Goal: Task Accomplishment & Management: Manage account settings

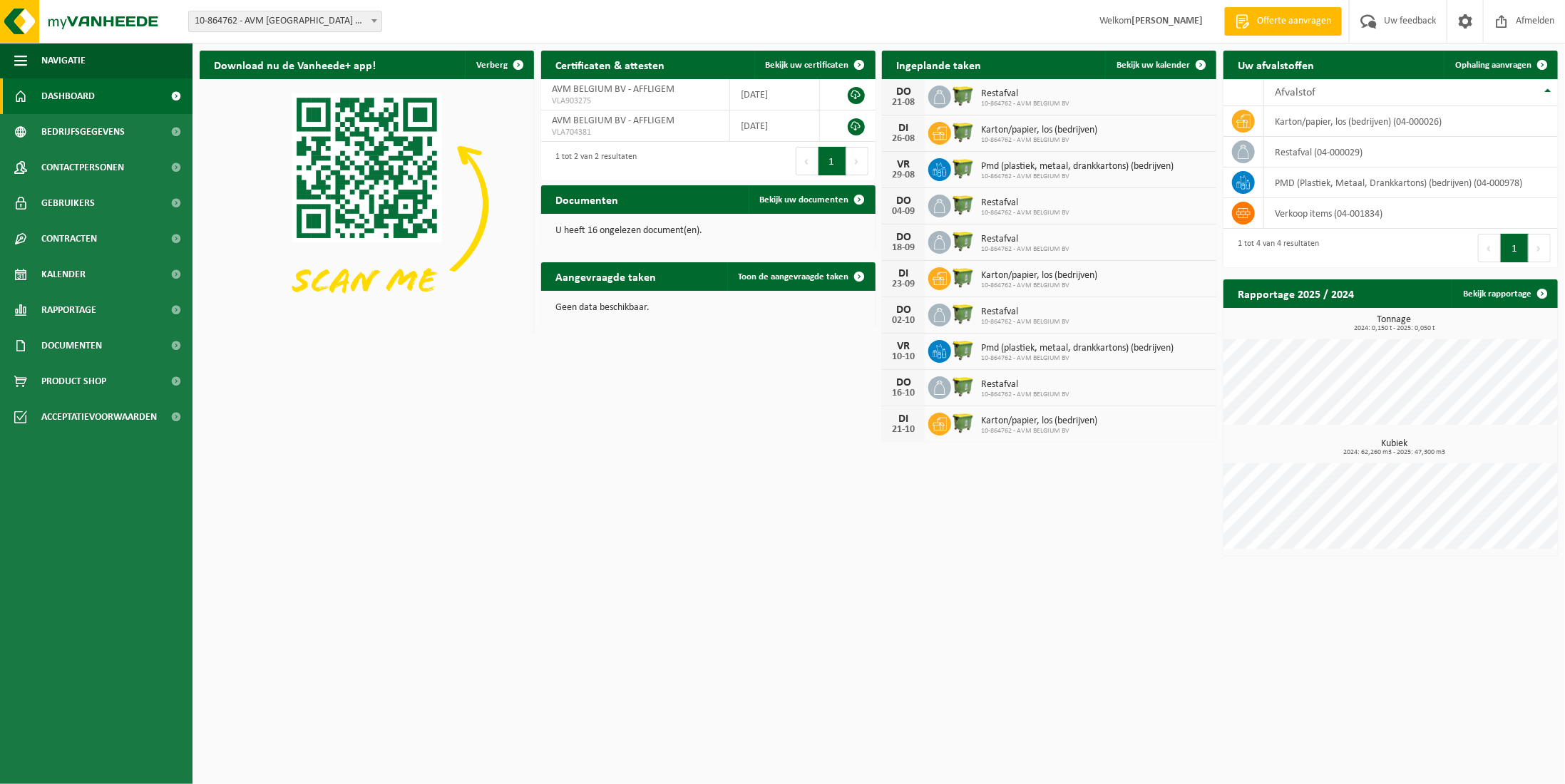
click at [459, 626] on html "Vestiging: 10-864762 - AVM BELGIUM BV - AFFLIGEM 10-864762 - AVM BELGIUM BV - A…" at bounding box center [782, 392] width 1565 height 784
click at [409, 485] on div "Download nu de Vanheede+ app! Verberg Certificaten & attesten Bekijk uw certifi…" at bounding box center [879, 303] width 1365 height 519
click at [361, 13] on span "10-864762 - AVM [GEOGRAPHIC_DATA] BV - AFFLIGEM" at bounding box center [284, 21] width 192 height 20
click at [361, 569] on html "Vestiging: 10-864762 - AVM BELGIUM BV - AFFLIGEM 10-864762 - AVM BELGIUM BV - A…" at bounding box center [782, 392] width 1565 height 784
click at [67, 723] on ul "Navigatie Offerte aanvragen Uw feedback Afmelden Dashboard Bedrijfsgegevens Con…" at bounding box center [96, 413] width 192 height 741
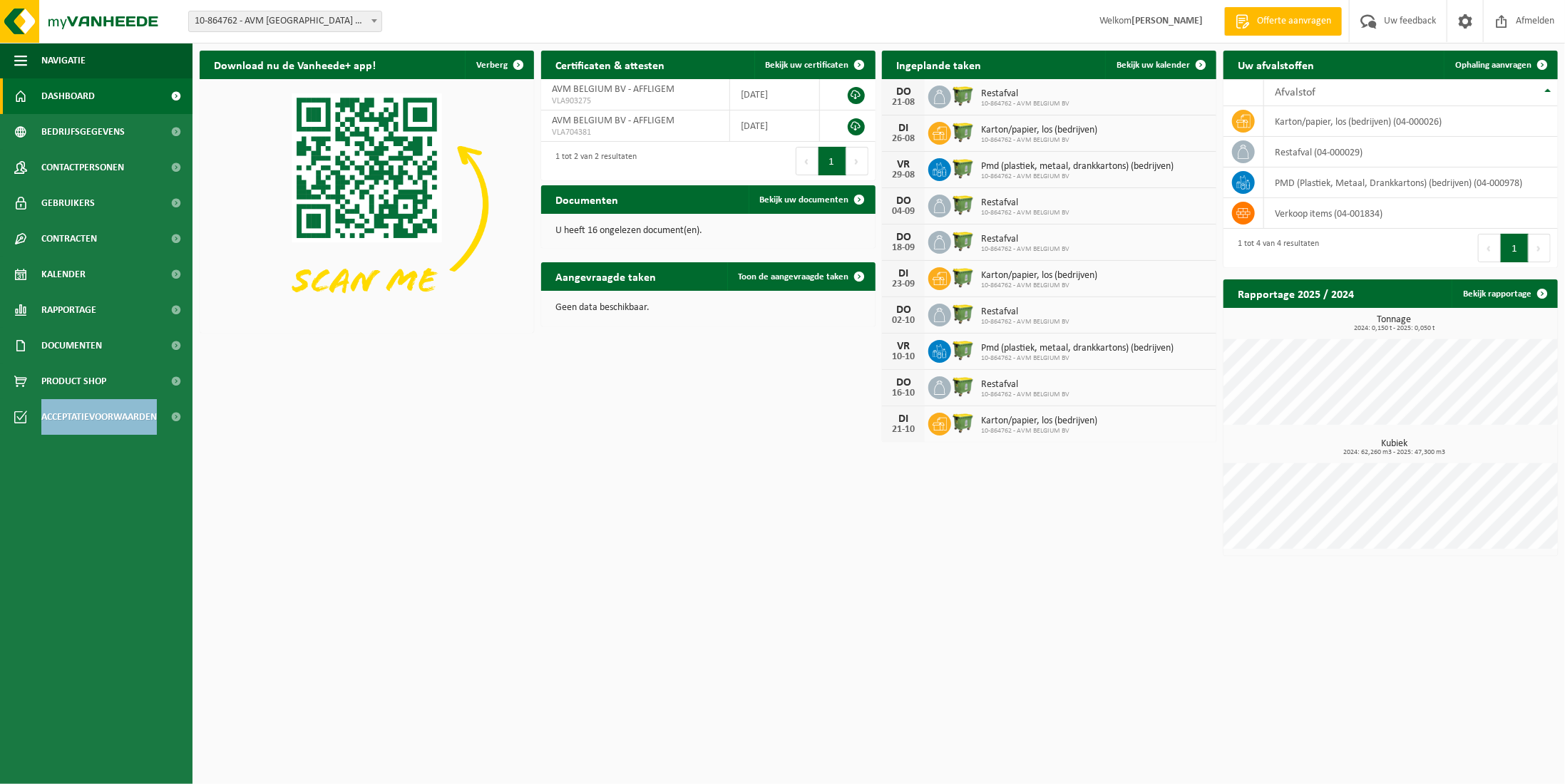
click at [67, 723] on ul "Navigatie Offerte aanvragen Uw feedback Afmelden Dashboard Bedrijfsgegevens Con…" at bounding box center [96, 413] width 192 height 741
click at [1049, 102] on span "10-864762 - AVM BELGIUM BV" at bounding box center [1025, 103] width 88 height 8
click at [1483, 58] on link "Ophaling aanvragen" at bounding box center [1500, 65] width 112 height 28
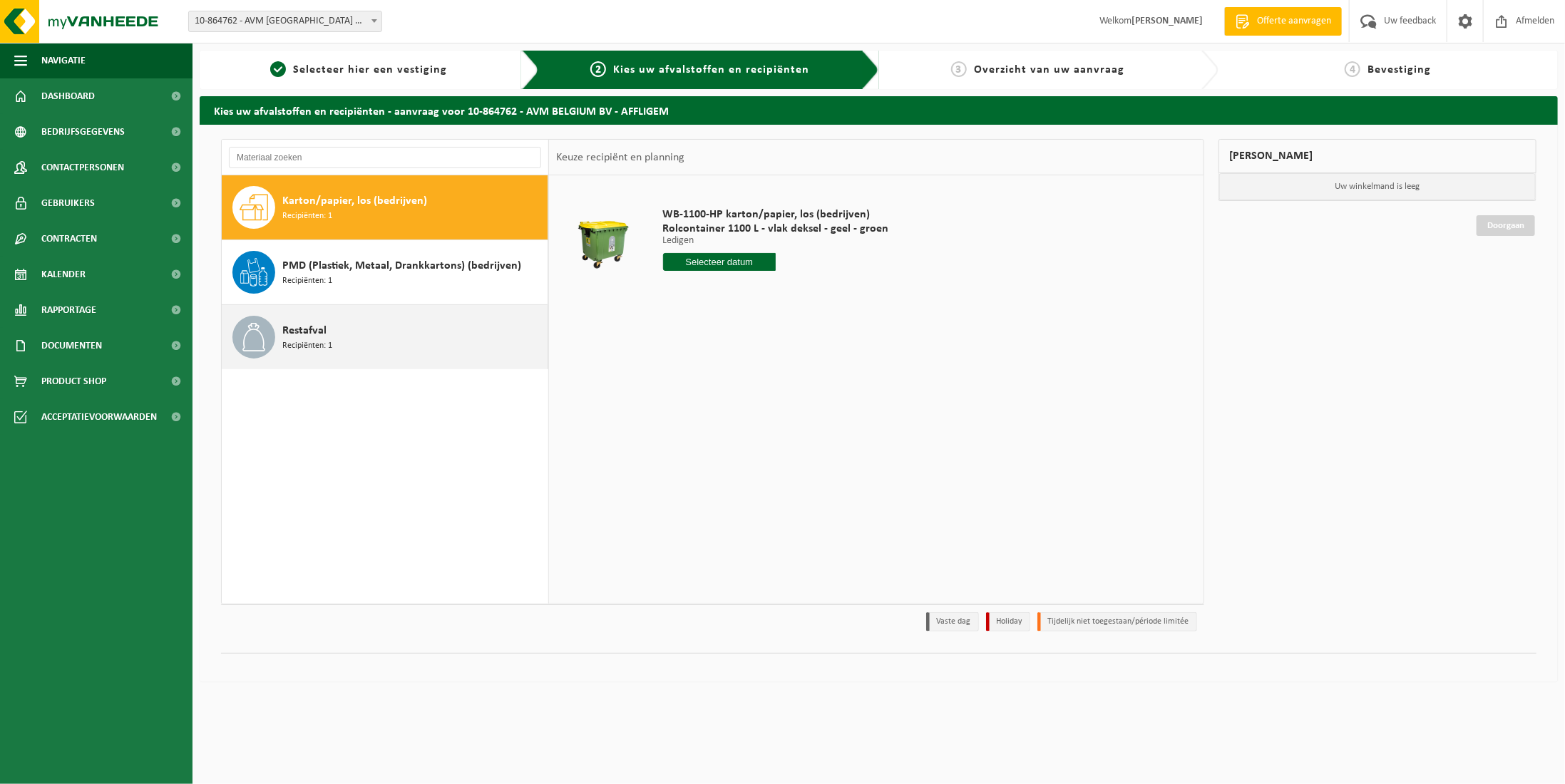
click at [360, 328] on div "Restafval Recipiënten: 1" at bounding box center [413, 337] width 262 height 43
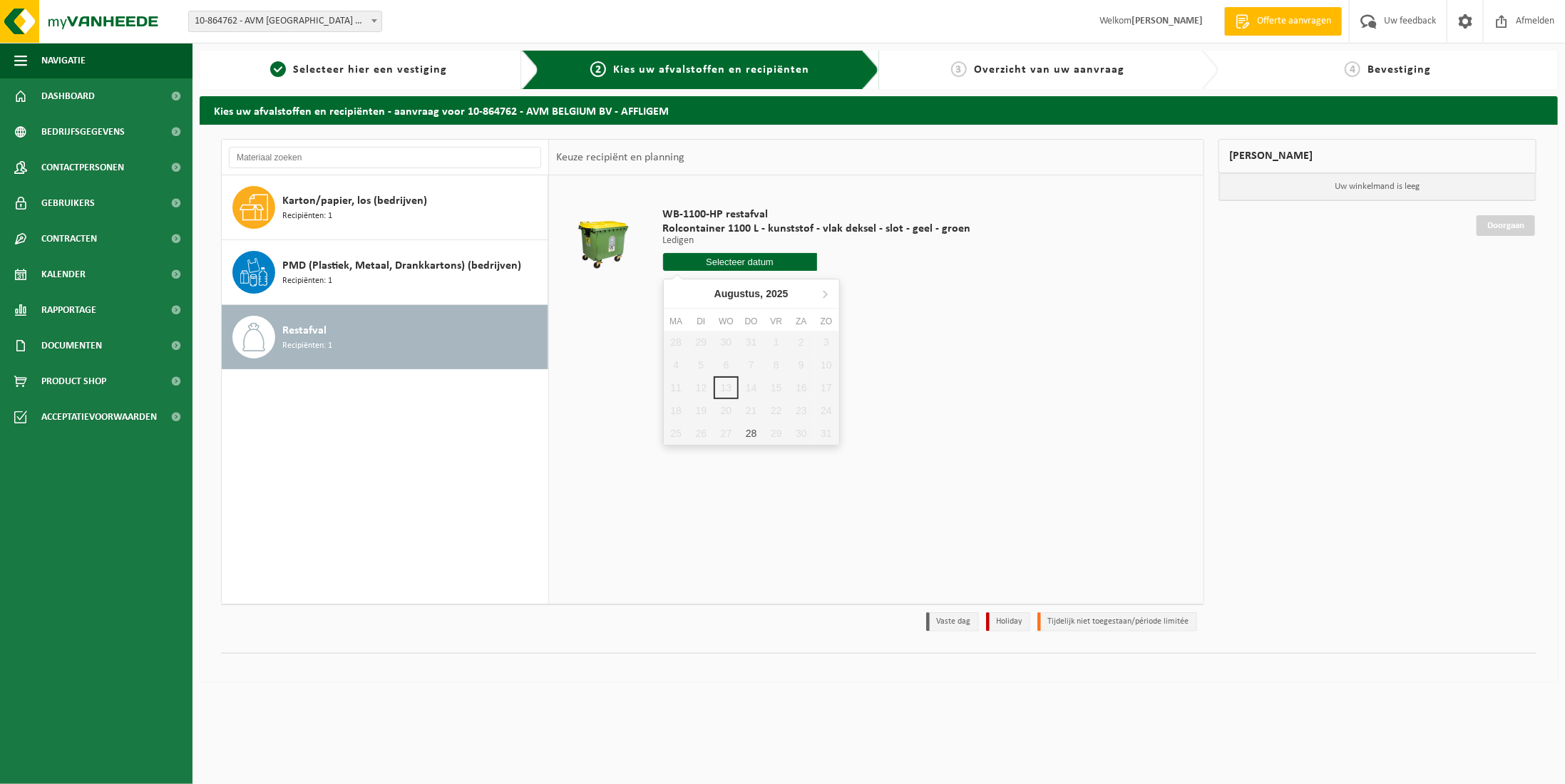
click at [688, 254] on input "text" at bounding box center [740, 262] width 154 height 18
click at [775, 386] on div "28 29 30 31 1 2 3 4 5 6 7 8 9 10 11 12 13 14 15 16 17 18 19 20 21 22 23 24 25 2…" at bounding box center [751, 388] width 175 height 114
click at [443, 270] on span "PMD (Plastiek, Metaal, Drankkartons) (bedrijven)" at bounding box center [401, 266] width 239 height 17
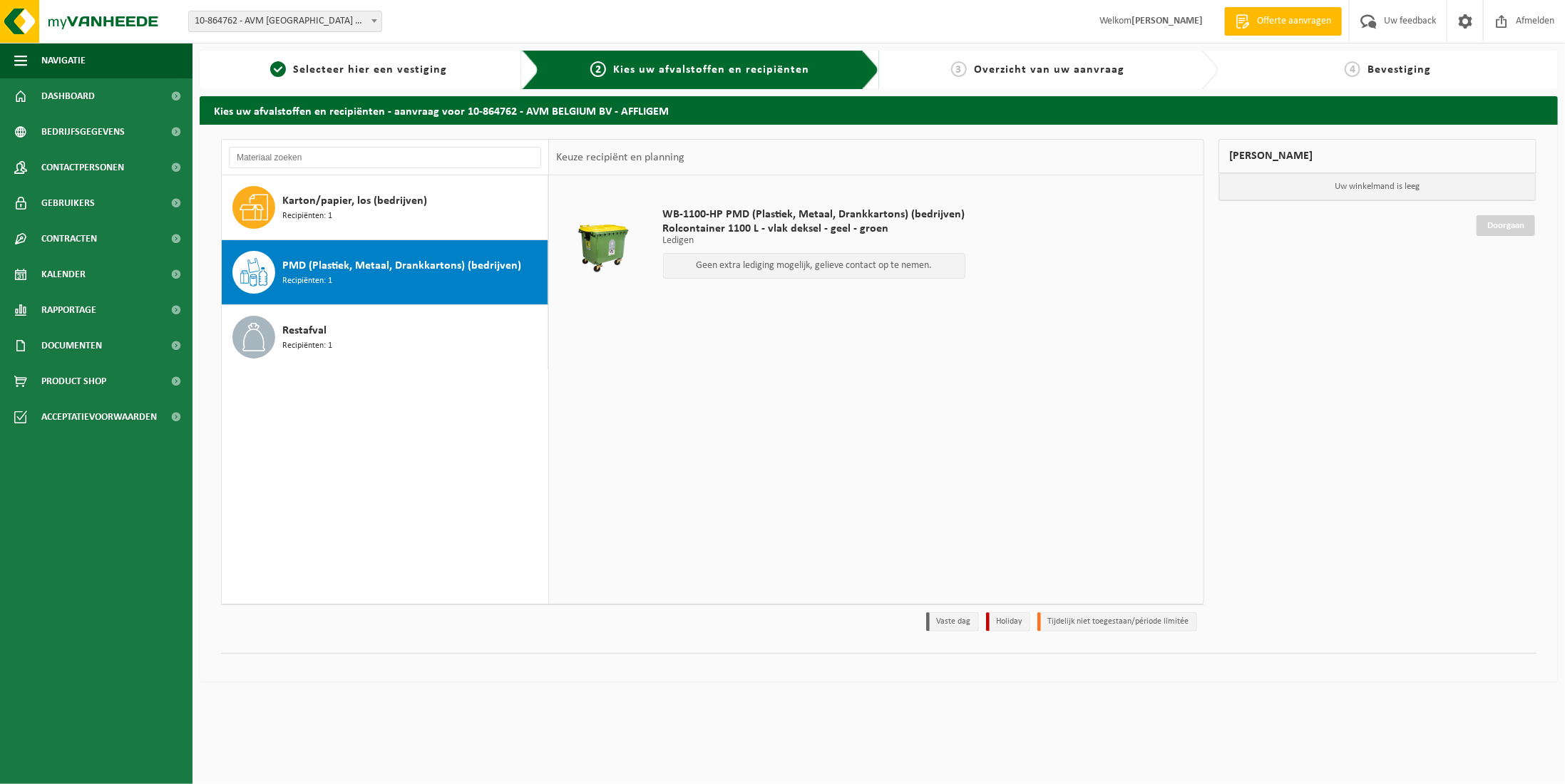
click at [699, 266] on p "Geen extra lediging mogelijk, gelieve contact op te nemen." at bounding box center [814, 266] width 287 height 10
click at [424, 218] on div "Karton/papier, los (bedrijven) Recipiënten: 1" at bounding box center [413, 207] width 262 height 43
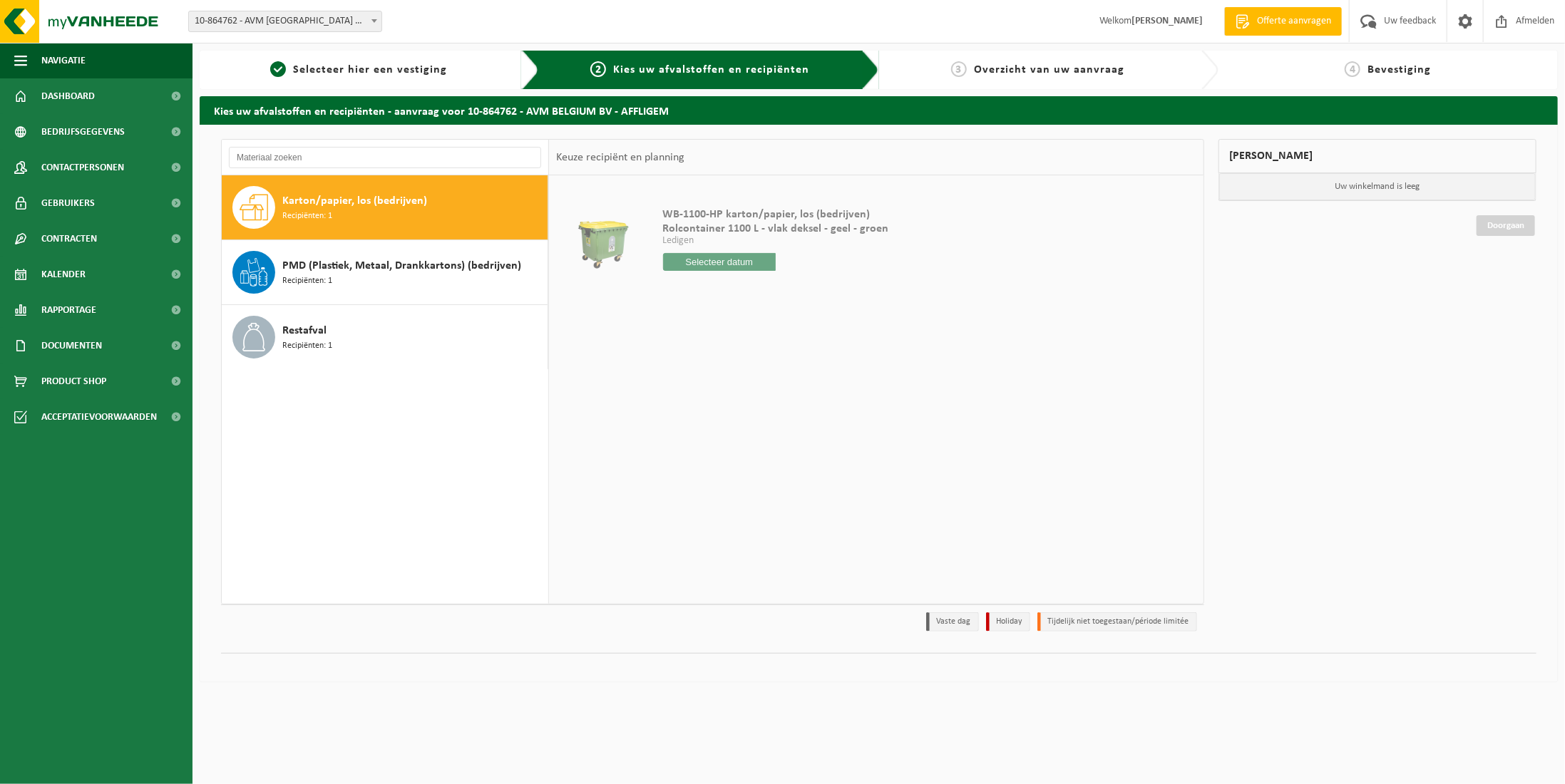
click at [716, 266] on input "text" at bounding box center [719, 262] width 113 height 18
click at [720, 261] on input "text" at bounding box center [719, 262] width 113 height 18
click at [754, 259] on input "text" at bounding box center [719, 262] width 113 height 18
click at [915, 312] on table "WB-1100-HP karton/papier, los (bedrijven) Rolcontainer 1100 L - vlak deksel - g…" at bounding box center [876, 246] width 654 height 142
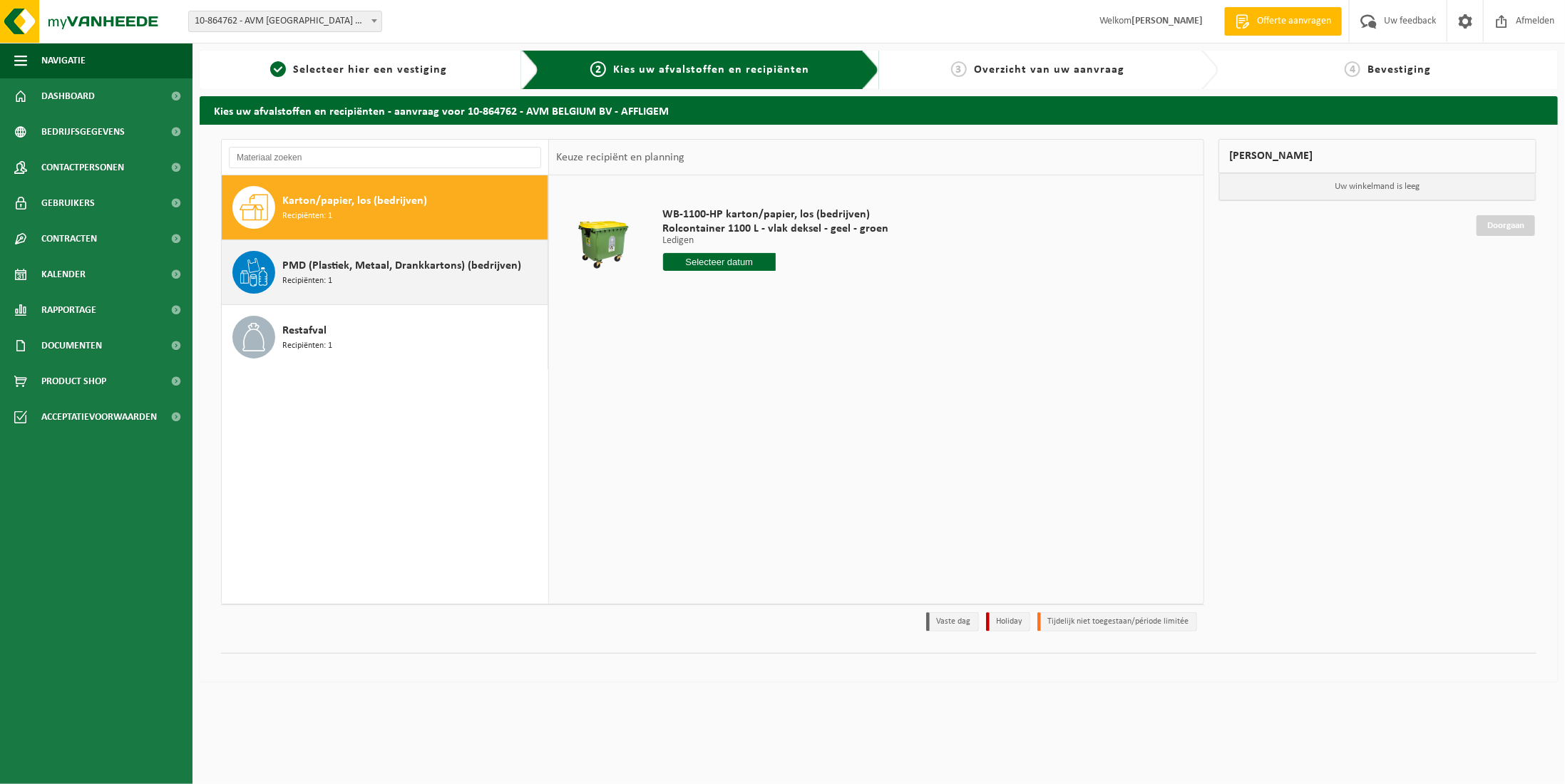
click at [292, 278] on span "Recipiënten: 1" at bounding box center [307, 281] width 50 height 13
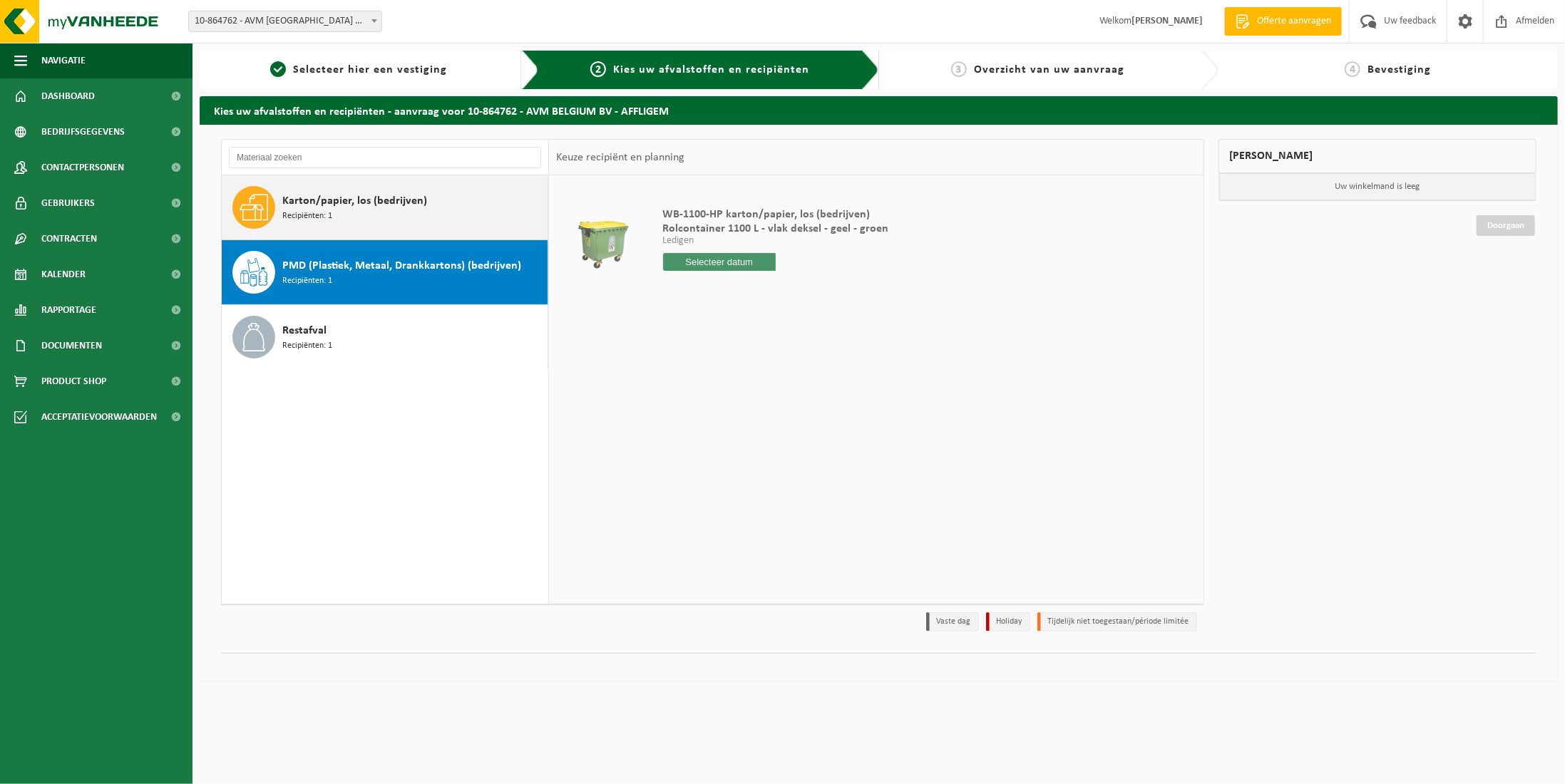
click at [424, 218] on div "Karton/papier, los (bedrijven) Recipiënten: 1" at bounding box center [413, 207] width 262 height 43
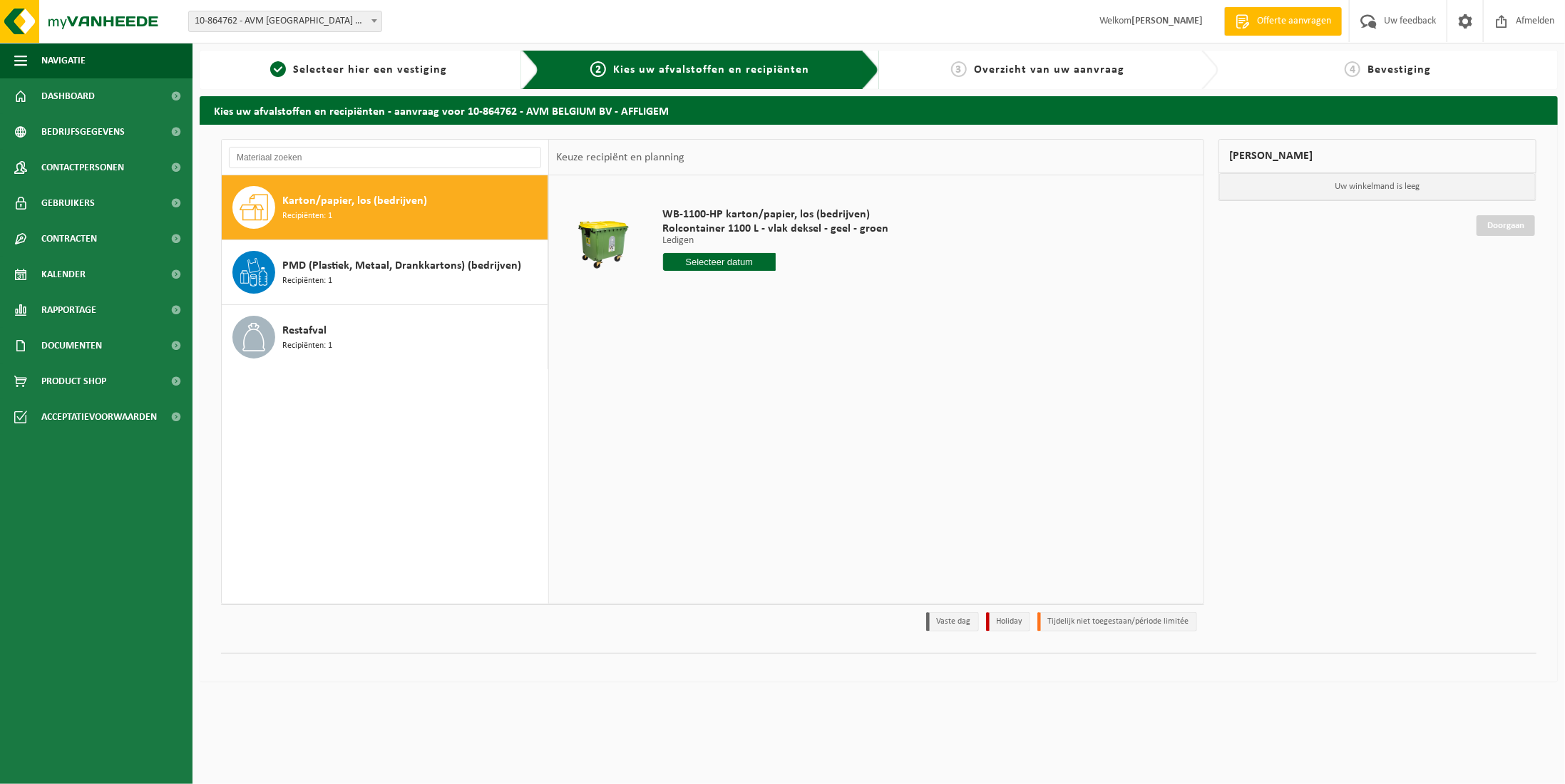
click at [736, 255] on input "text" at bounding box center [719, 262] width 113 height 18
click at [701, 405] on div "19" at bounding box center [701, 410] width 25 height 22
type input "Van 2025-08-19"
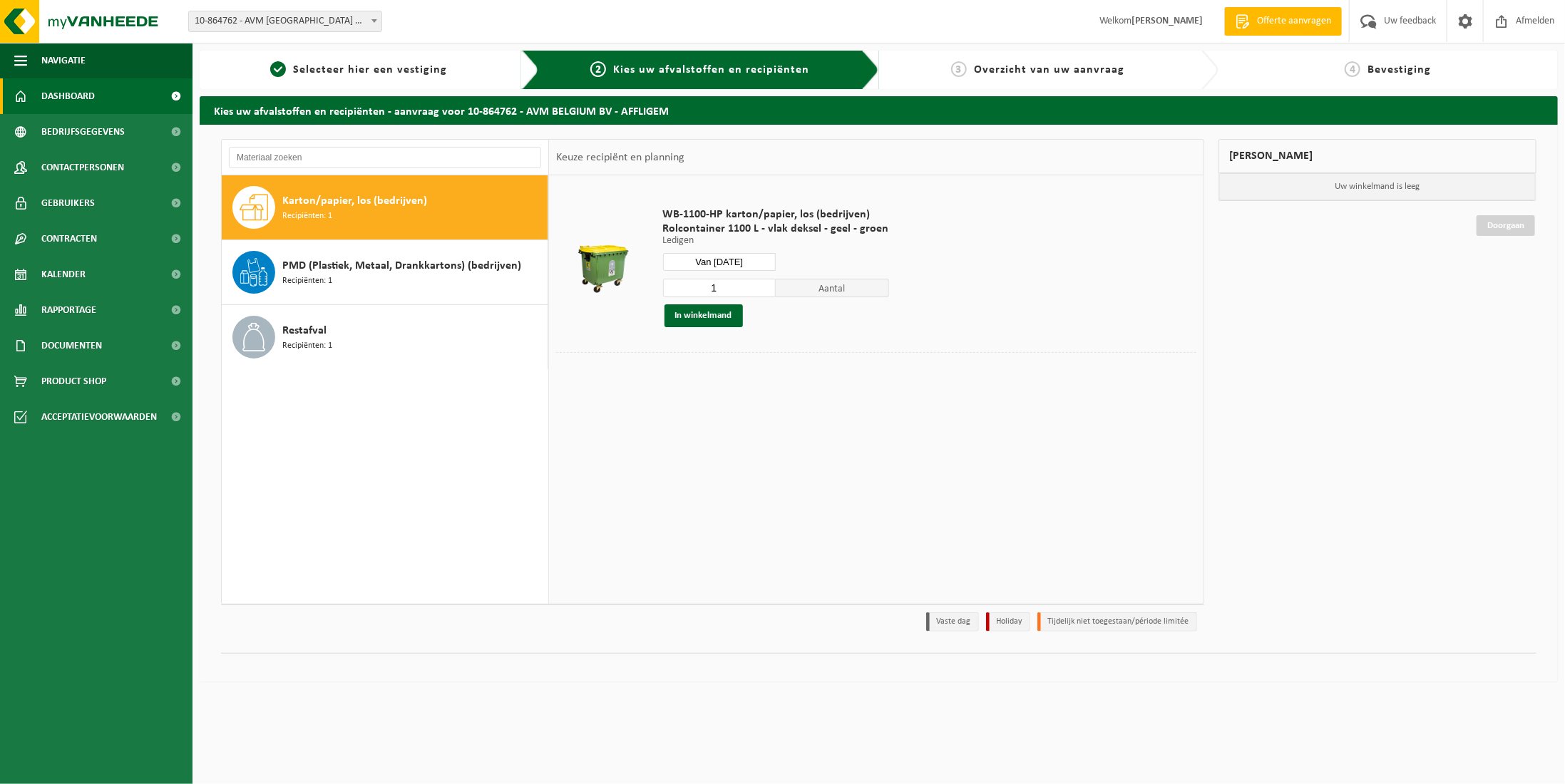
click at [123, 98] on link "Dashboard" at bounding box center [96, 97] width 192 height 36
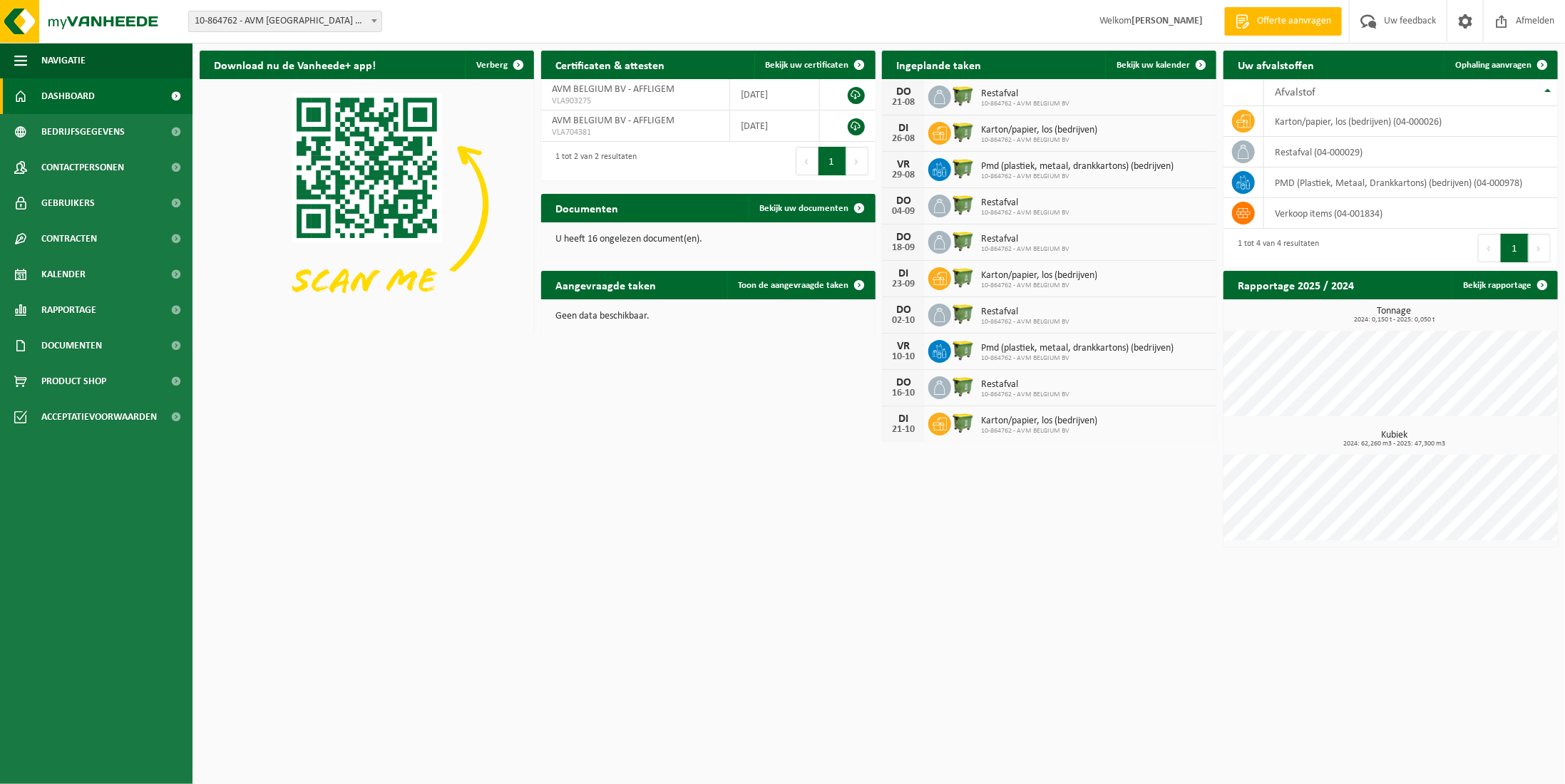
click at [1010, 557] on html "Vestiging: 10-864762 - AVM BELGIUM BV - AFFLIGEM 10-864762 - AVM BELGIUM BV - A…" at bounding box center [782, 392] width 1565 height 784
click at [23, 24] on img at bounding box center [85, 21] width 171 height 43
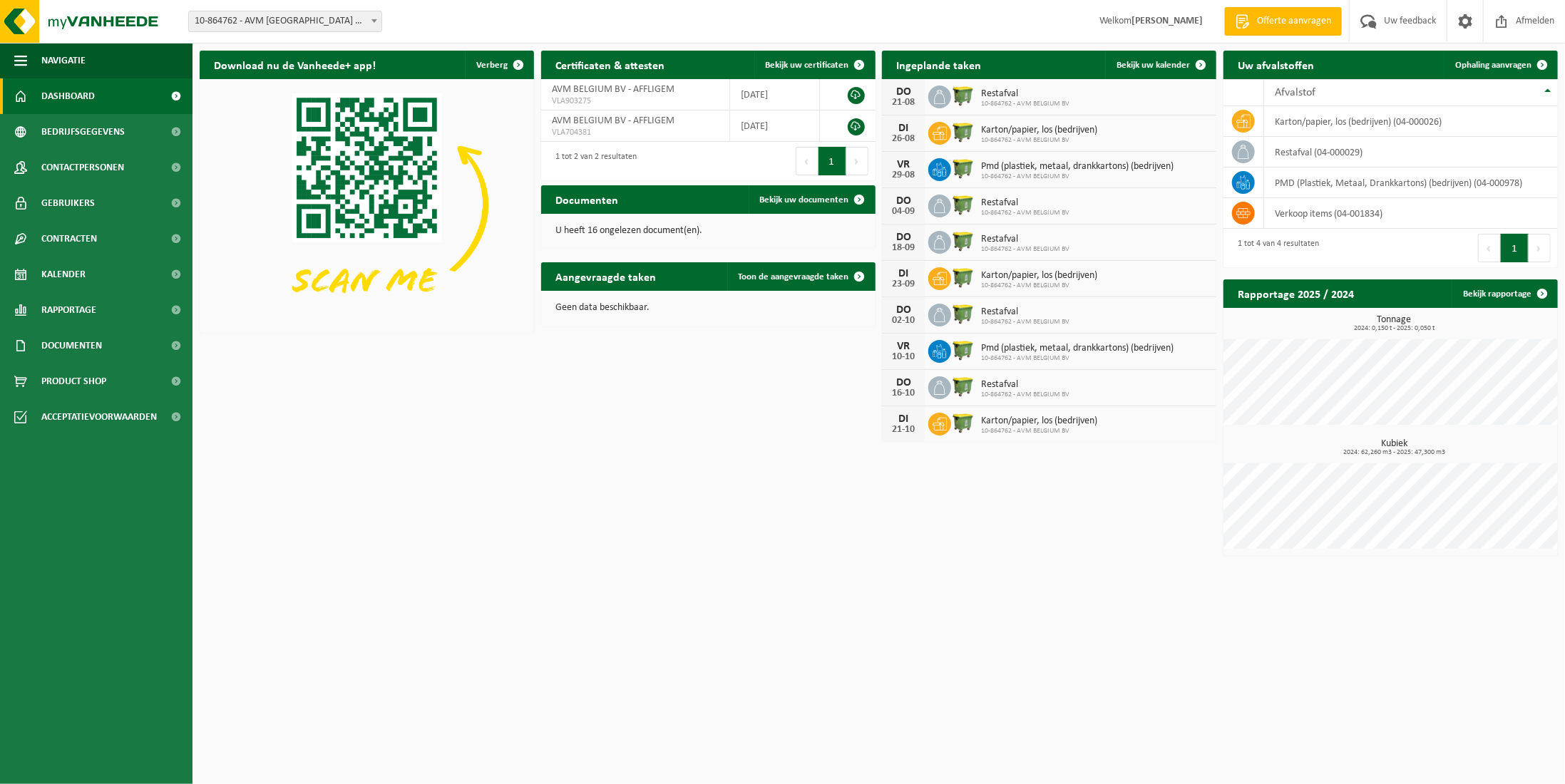
click at [1308, 18] on span "Offerte aanvragen" at bounding box center [1293, 21] width 82 height 14
click at [1421, 22] on span "Uw feedback" at bounding box center [1409, 21] width 59 height 42
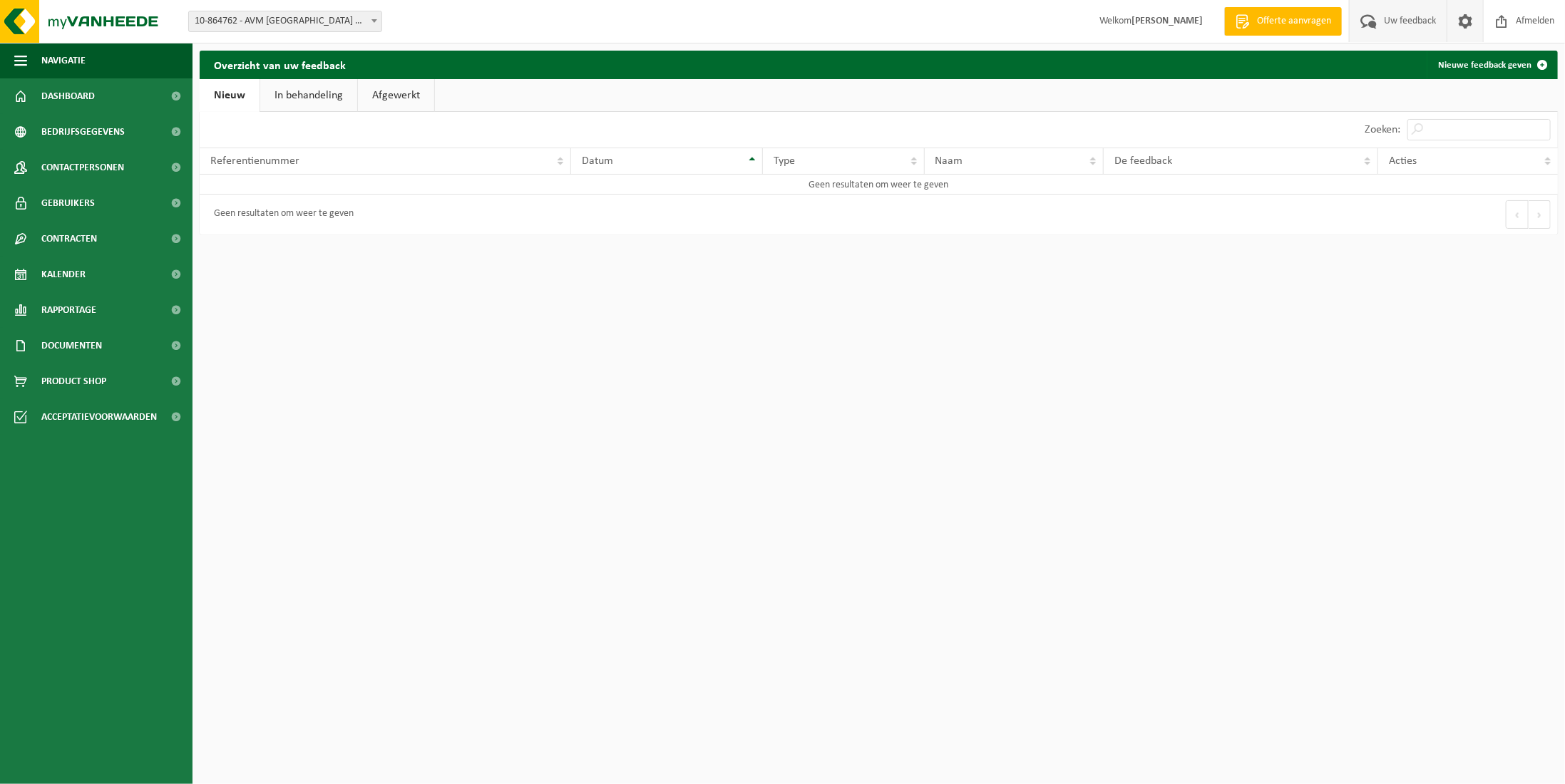
click at [1466, 23] on span at bounding box center [1465, 21] width 22 height 42
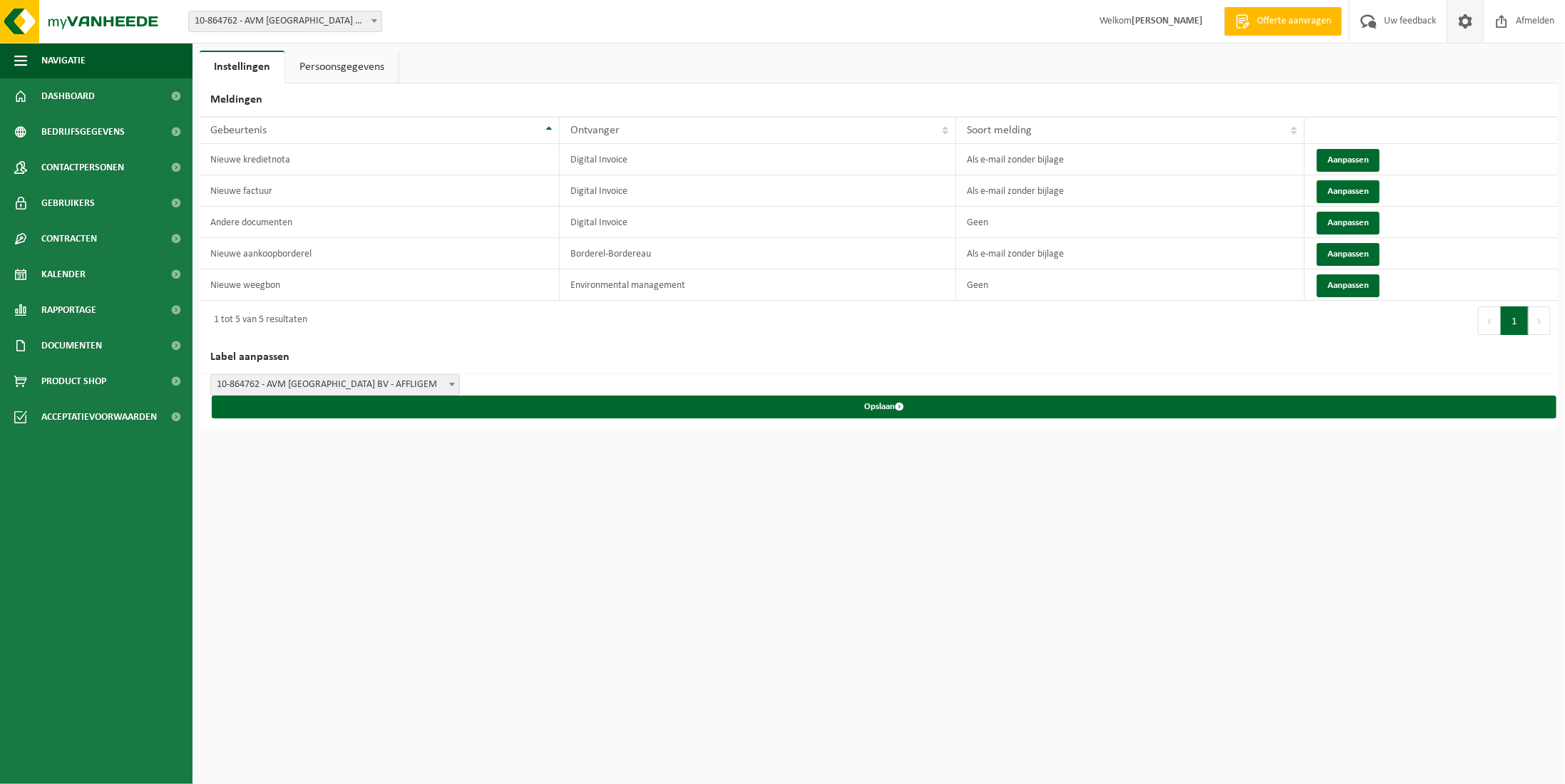
click at [1164, 22] on strong "[PERSON_NAME]" at bounding box center [1167, 21] width 71 height 10
click at [1304, 21] on span "Offerte aanvragen" at bounding box center [1293, 21] width 82 height 14
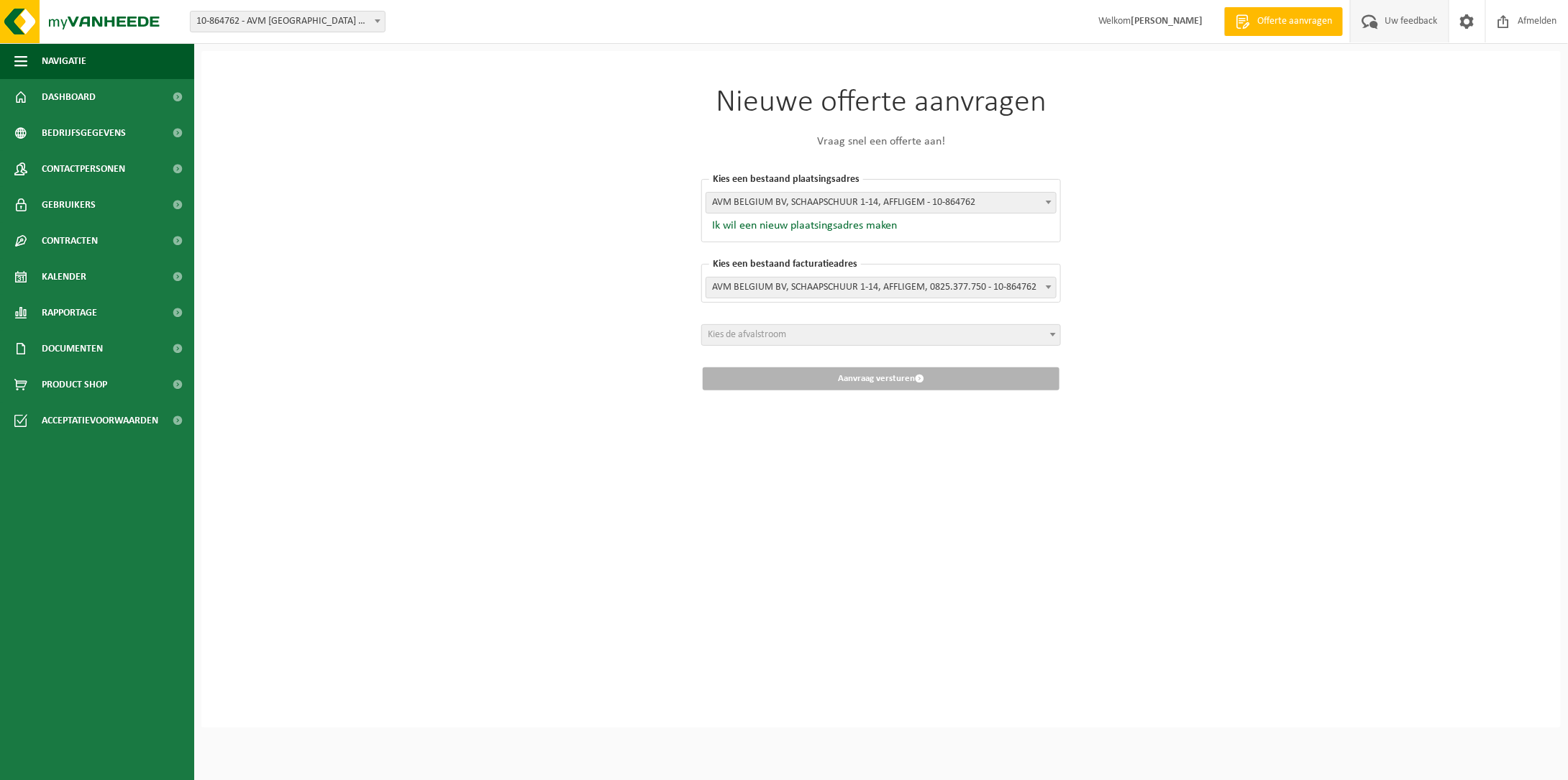
click at [1392, 13] on span "Uw feedback" at bounding box center [1412, 21] width 60 height 42
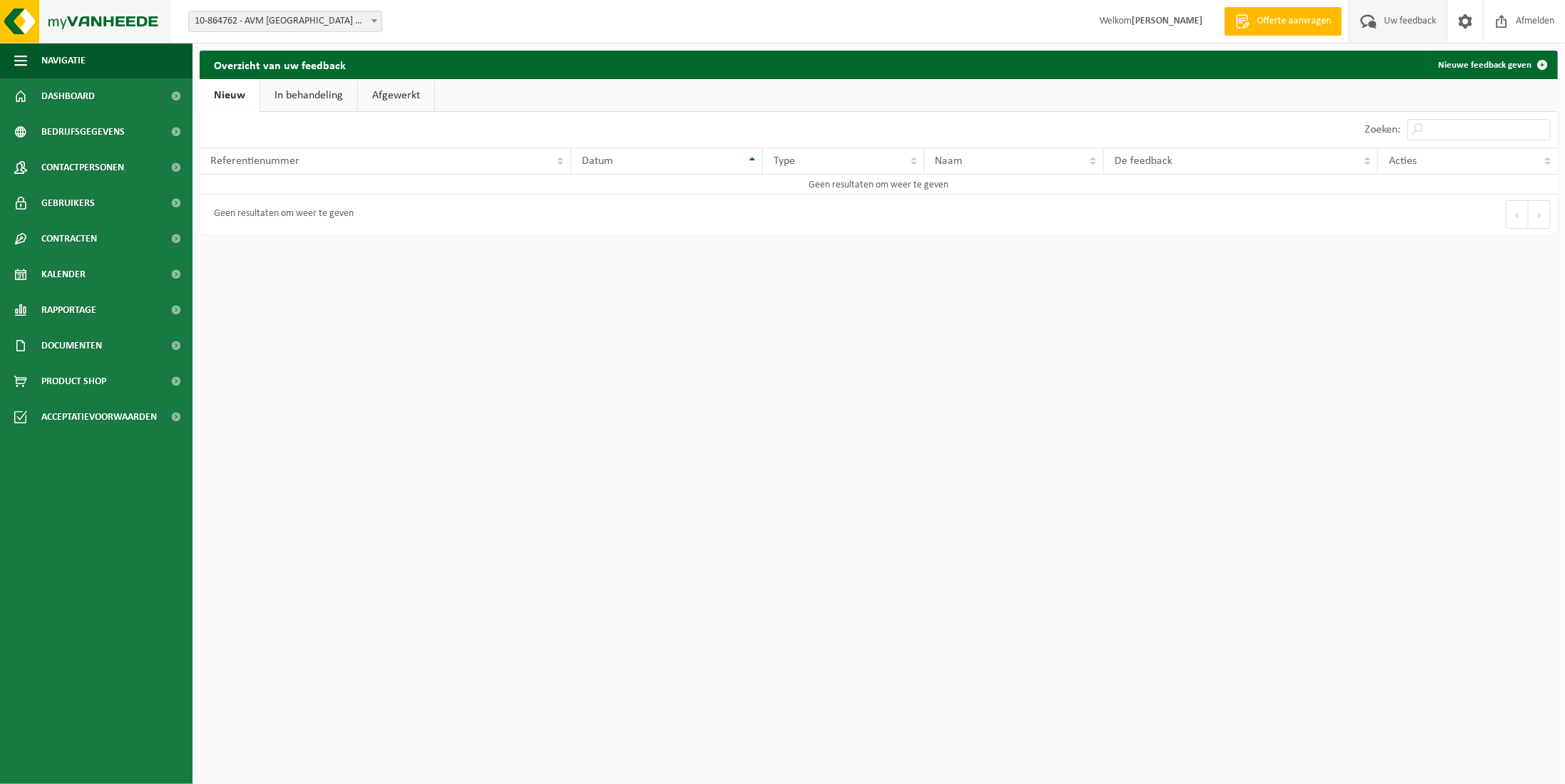
click at [97, 25] on img at bounding box center [85, 21] width 171 height 43
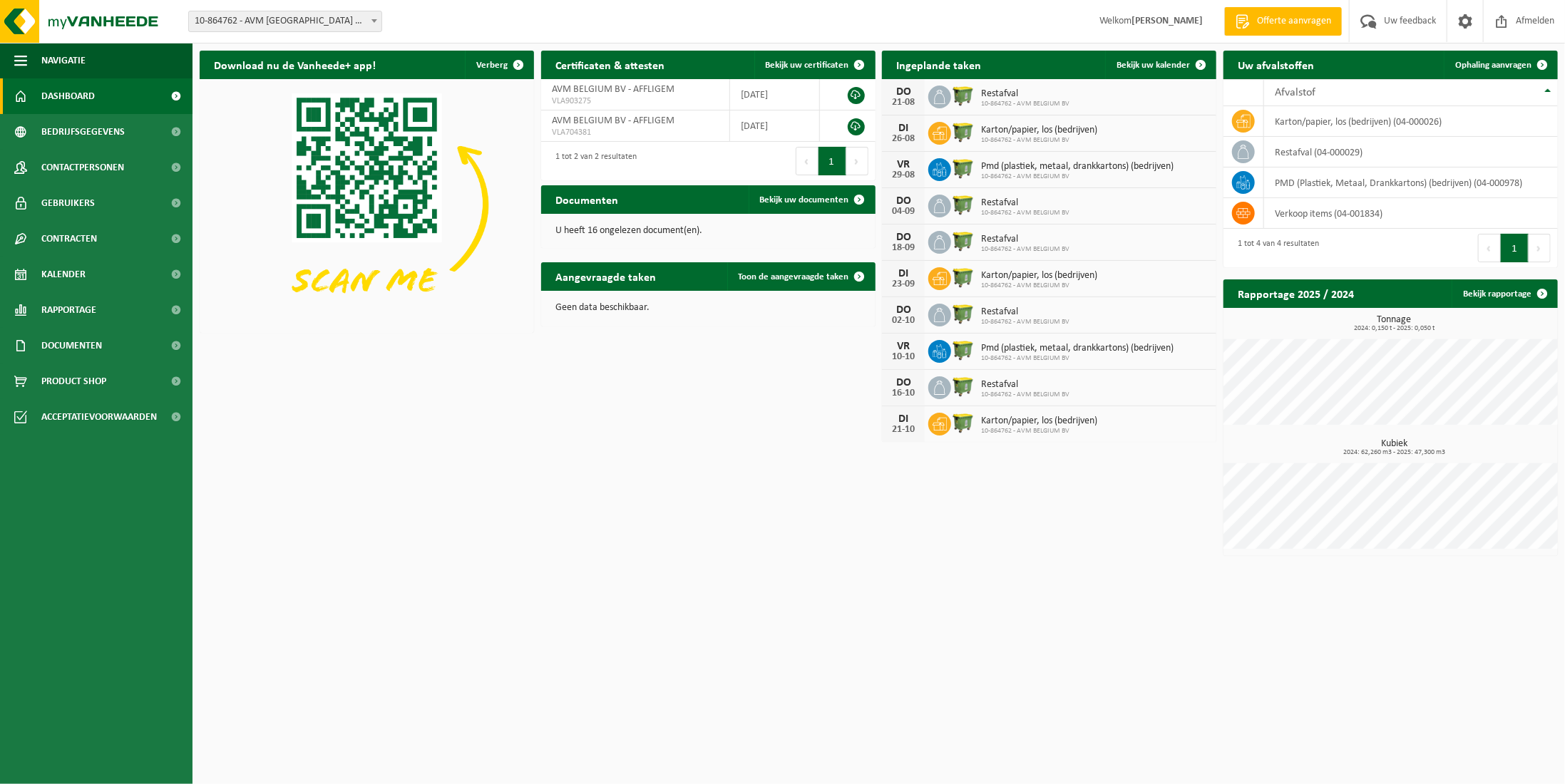
click at [1019, 136] on span "10-864762 - AVM BELGIUM BV" at bounding box center [1039, 140] width 116 height 8
click at [1000, 100] on span "10-864762 - AVM BELGIUM BV" at bounding box center [1025, 103] width 88 height 8
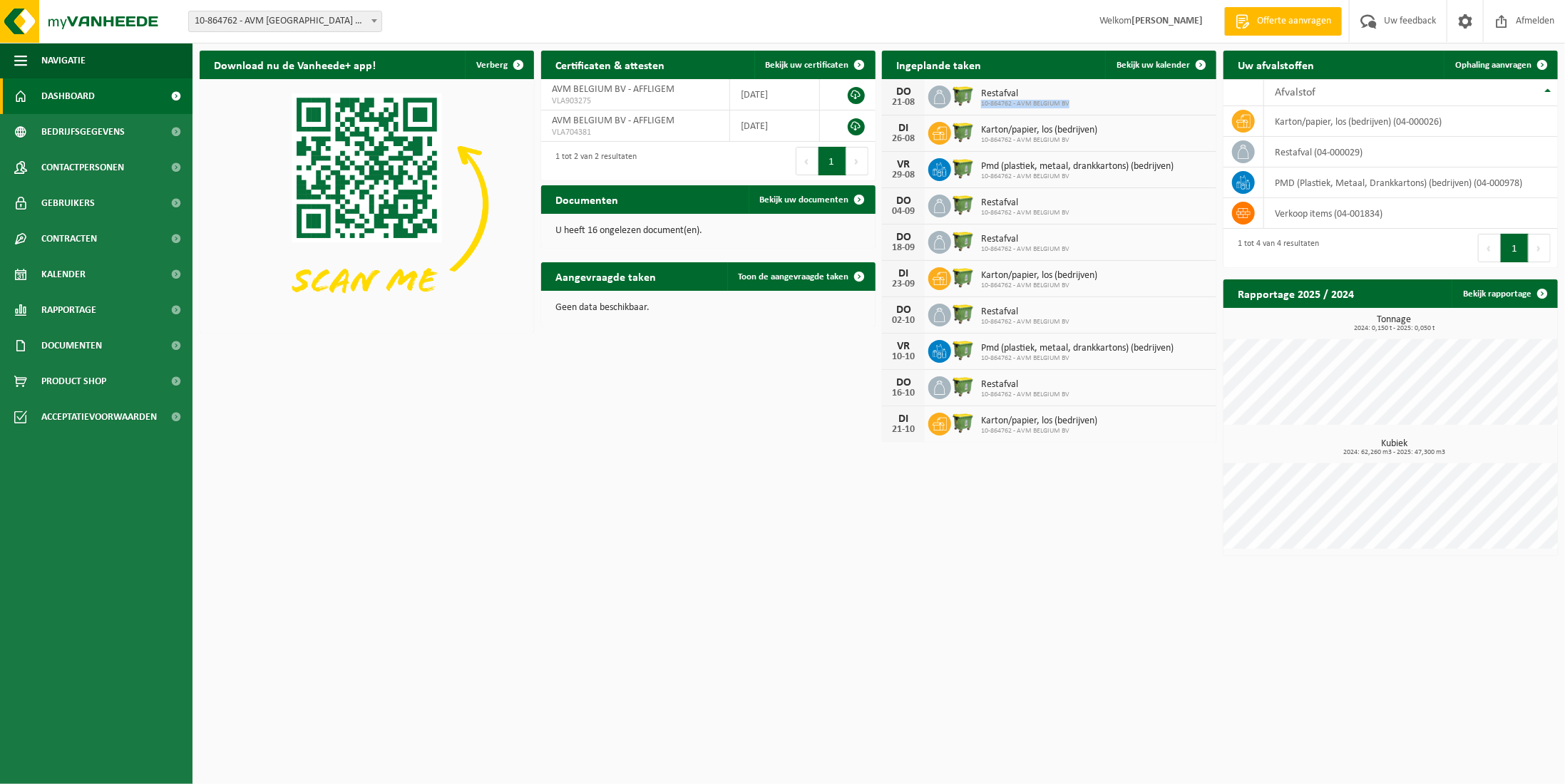
click at [1000, 100] on span "10-864762 - AVM BELGIUM BV" at bounding box center [1025, 103] width 88 height 8
click at [960, 98] on img at bounding box center [963, 95] width 24 height 24
click at [828, 276] on span "Toon de aangevraagde taken" at bounding box center [794, 277] width 111 height 9
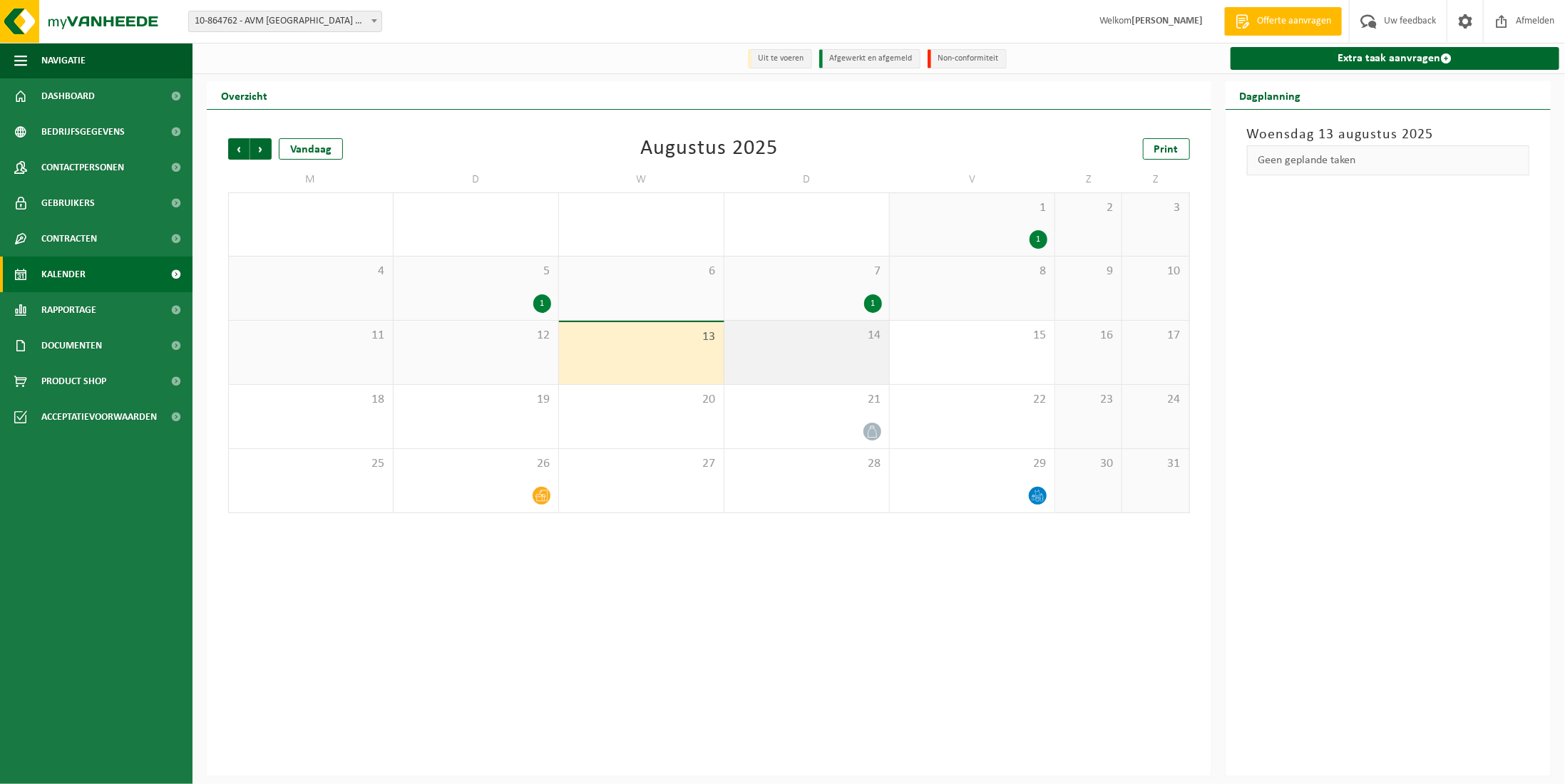
click at [792, 343] on span "14" at bounding box center [806, 335] width 150 height 16
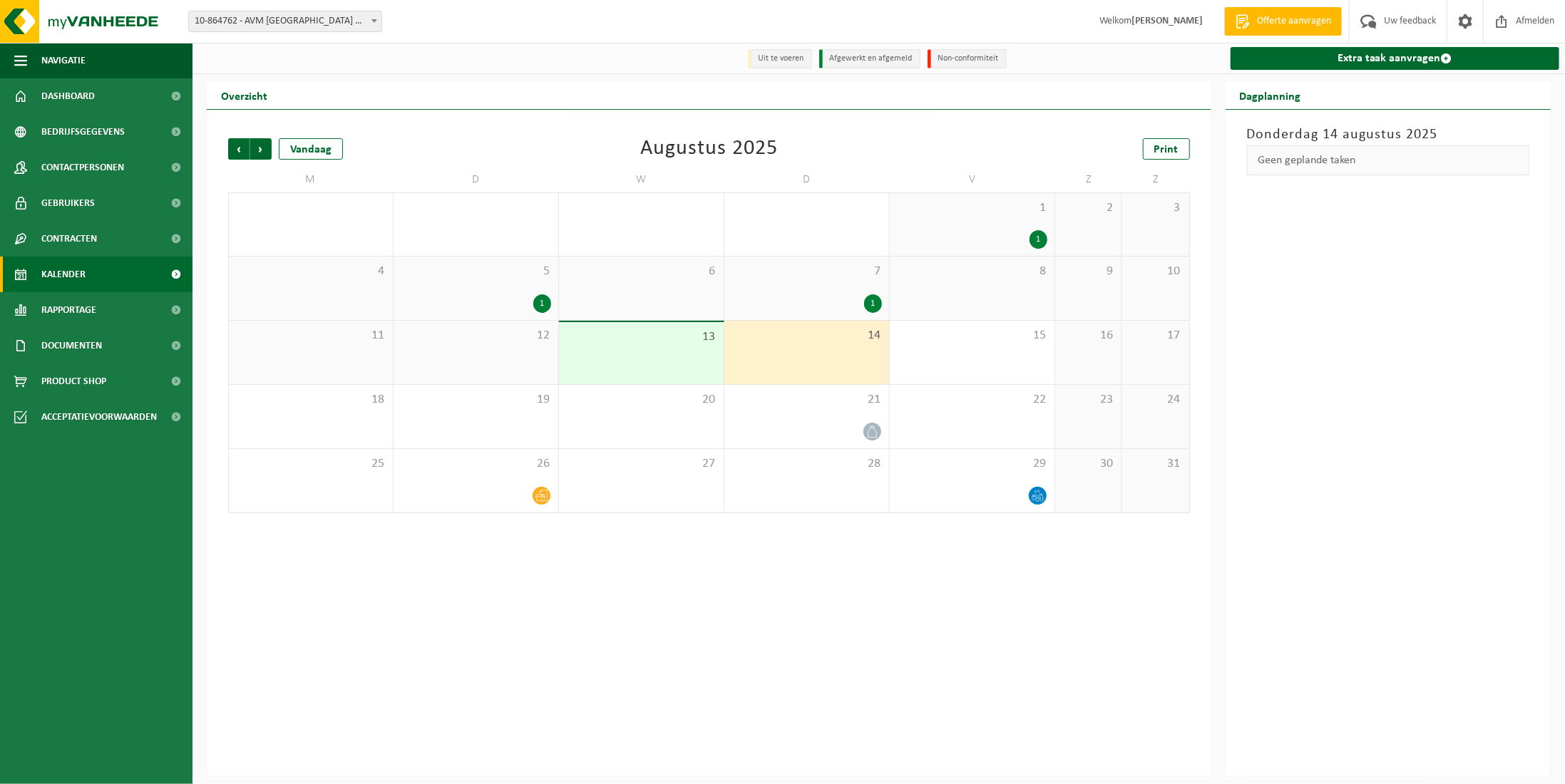
click at [792, 343] on span "14" at bounding box center [806, 335] width 150 height 16
click at [1309, 70] on link "Extra taak aanvragen" at bounding box center [1394, 58] width 329 height 22
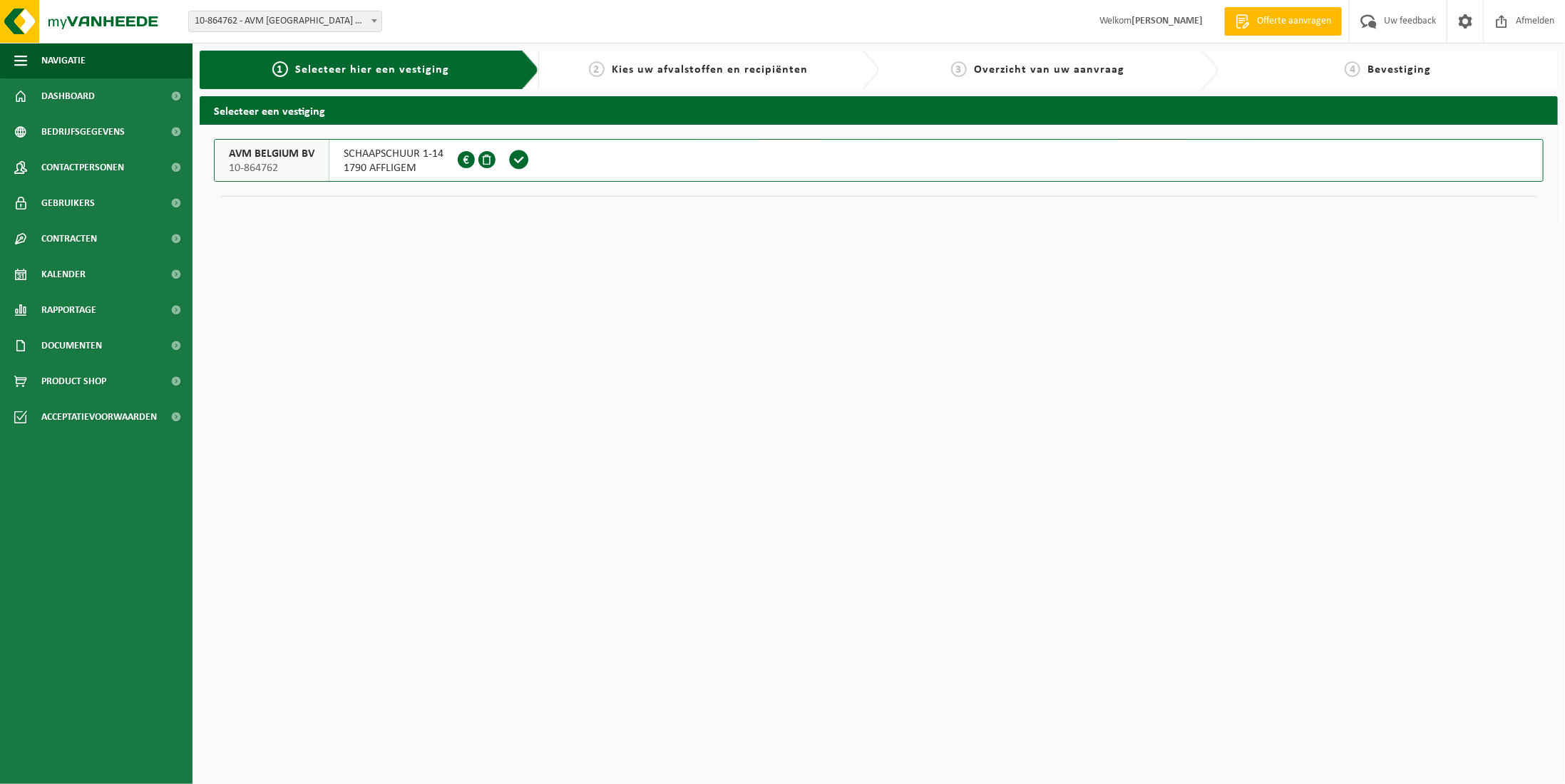
click at [423, 158] on span "SCHAAPSCHUUR 1-14" at bounding box center [393, 153] width 100 height 14
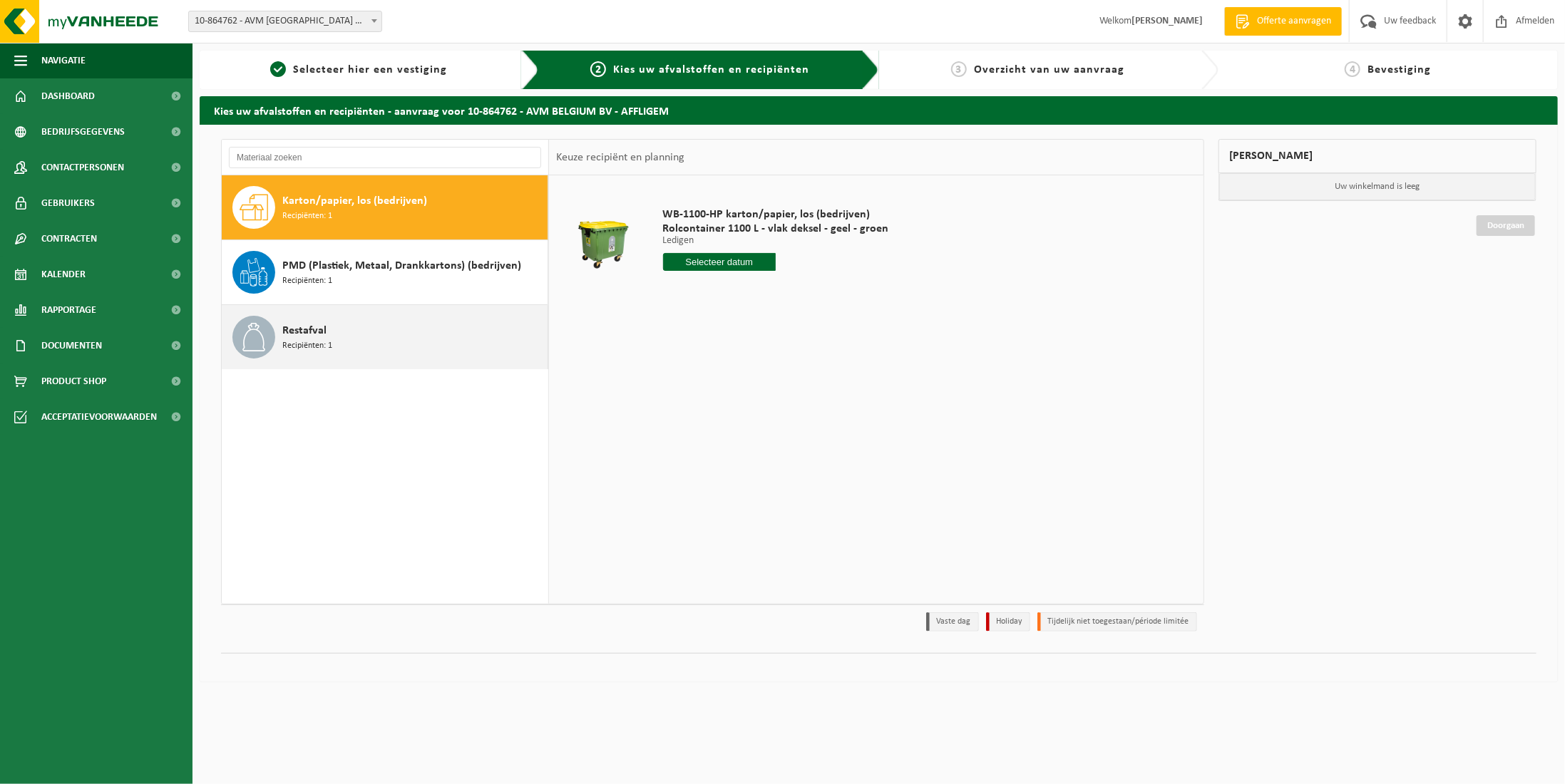
click at [395, 337] on div "Restafval Recipiënten: 1" at bounding box center [413, 337] width 262 height 43
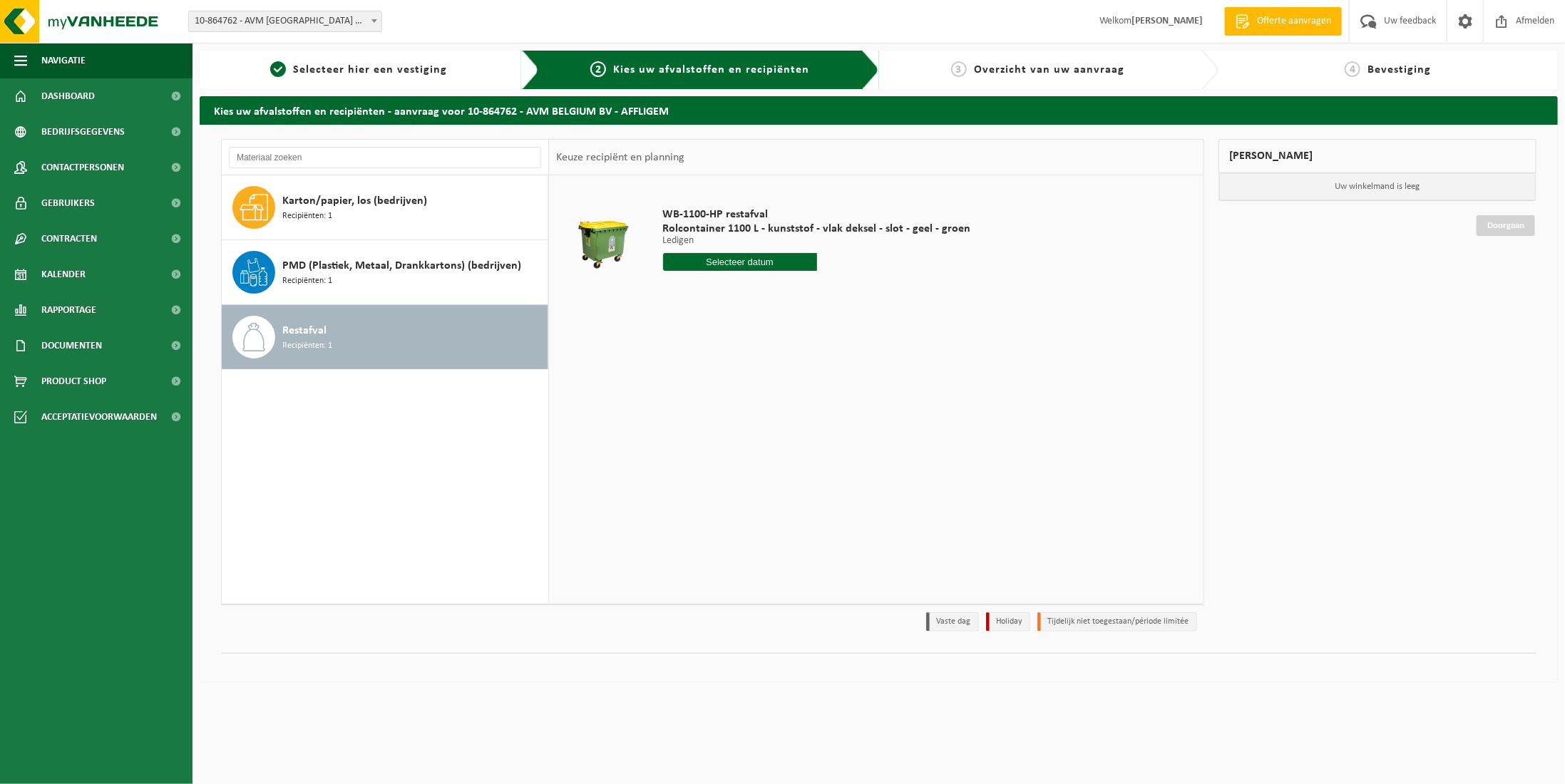
click at [751, 255] on input "text" at bounding box center [740, 262] width 154 height 18
click at [773, 384] on div "28 29 30 31 1 2 3 4 5 6 7 8 9 10 11 12 13 14 15 16 17 18 19 20 21 22 23 24 25 2…" at bounding box center [751, 388] width 175 height 114
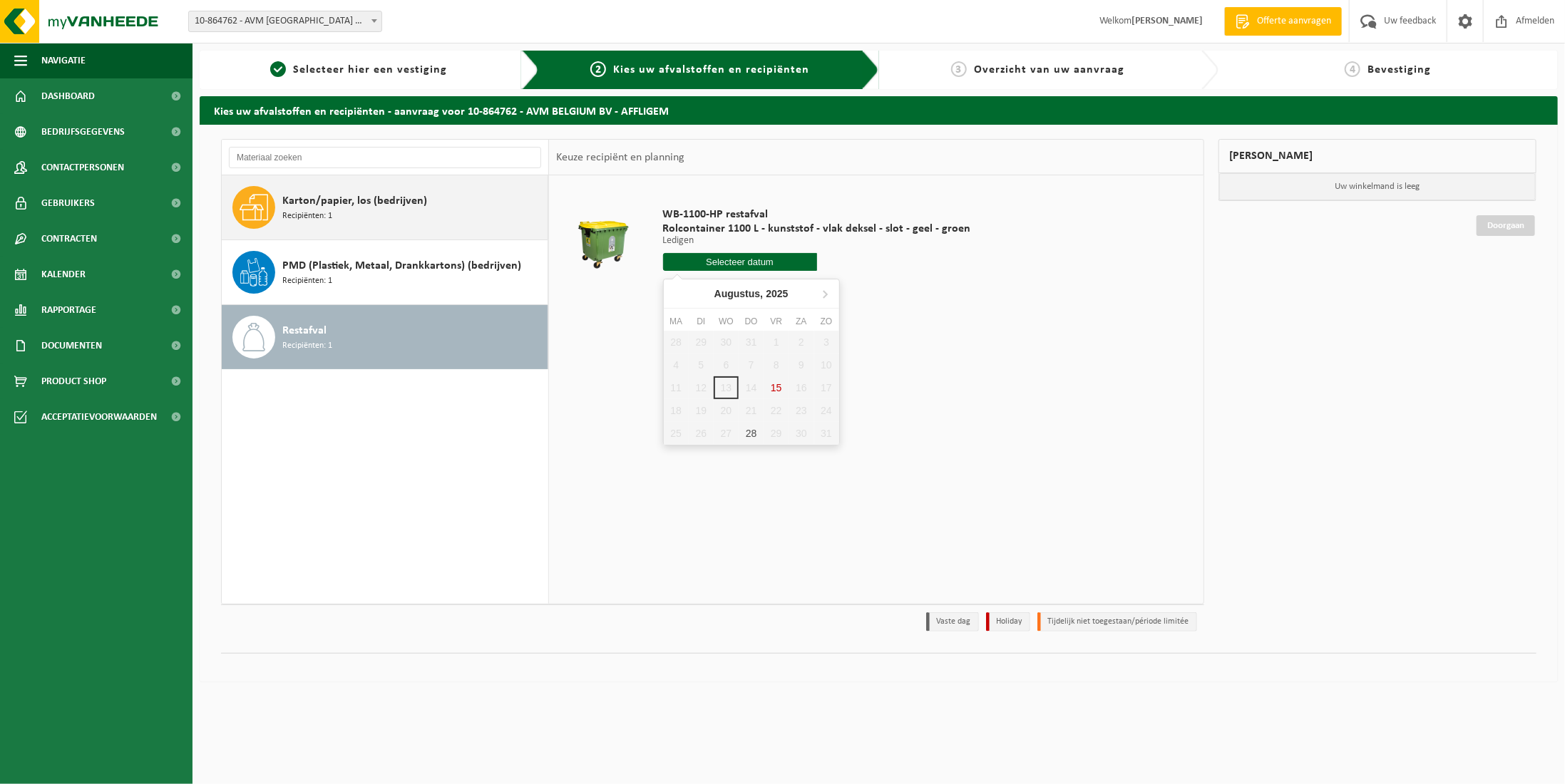
click at [397, 212] on div "Karton/papier, los (bedrijven) Recipiënten: 1" at bounding box center [413, 207] width 262 height 43
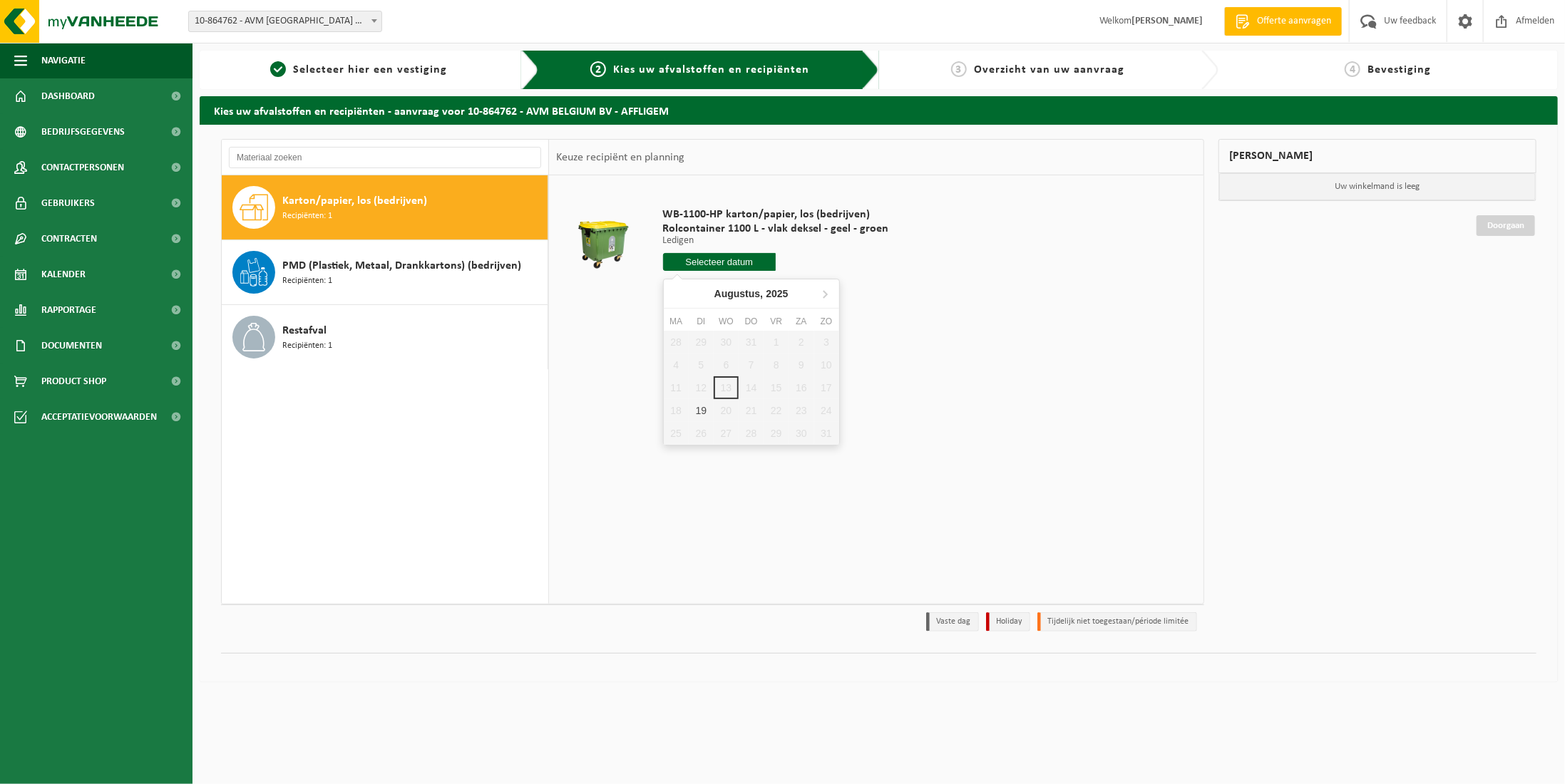
click at [726, 264] on input "text" at bounding box center [719, 262] width 113 height 18
click at [778, 387] on div "28 29 30 31 1 2 3 4 5 6 7 8 9 10 11 12 13 14 15 16 17 18 19 20 21 22 23 24 25 2…" at bounding box center [751, 388] width 175 height 114
click at [397, 325] on div "Restafval Recipiënten: 1" at bounding box center [413, 337] width 262 height 43
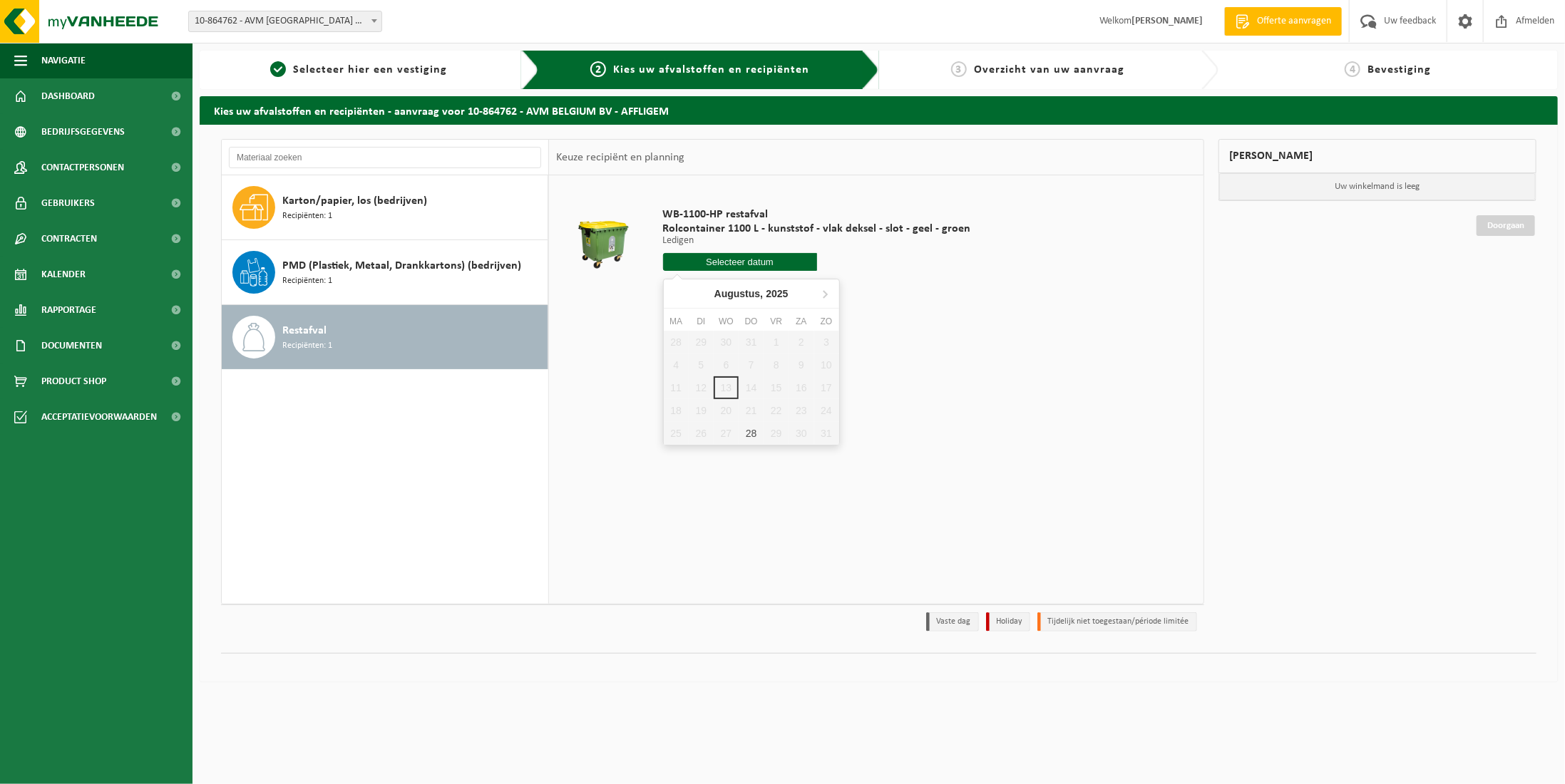
click at [742, 259] on input "text" at bounding box center [740, 262] width 154 height 18
click at [373, 349] on div "Restafval Recipiënten: 1" at bounding box center [413, 337] width 262 height 43
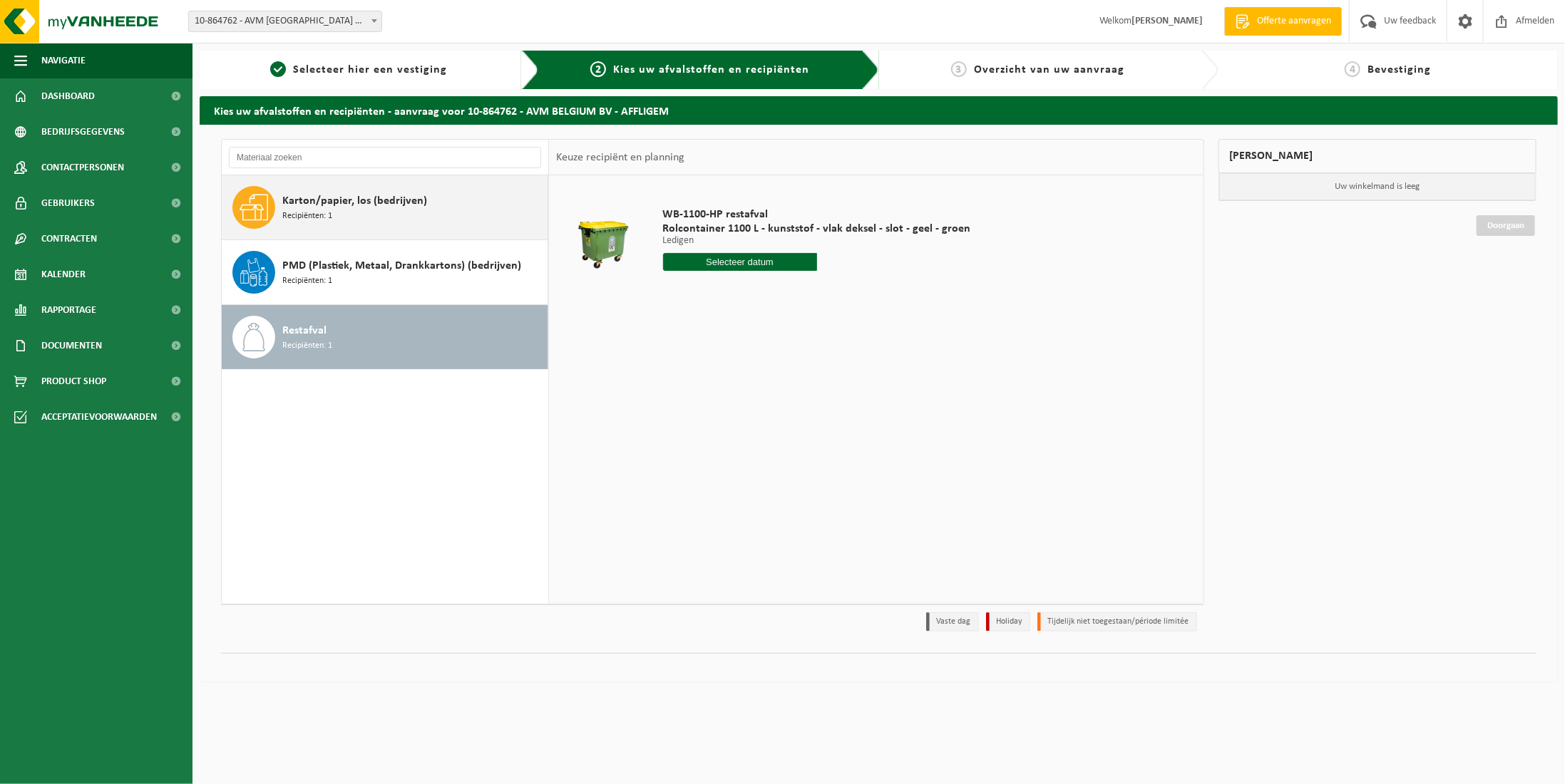
click at [402, 212] on div "Karton/papier, los (bedrijven) Recipiënten: 1" at bounding box center [413, 207] width 262 height 43
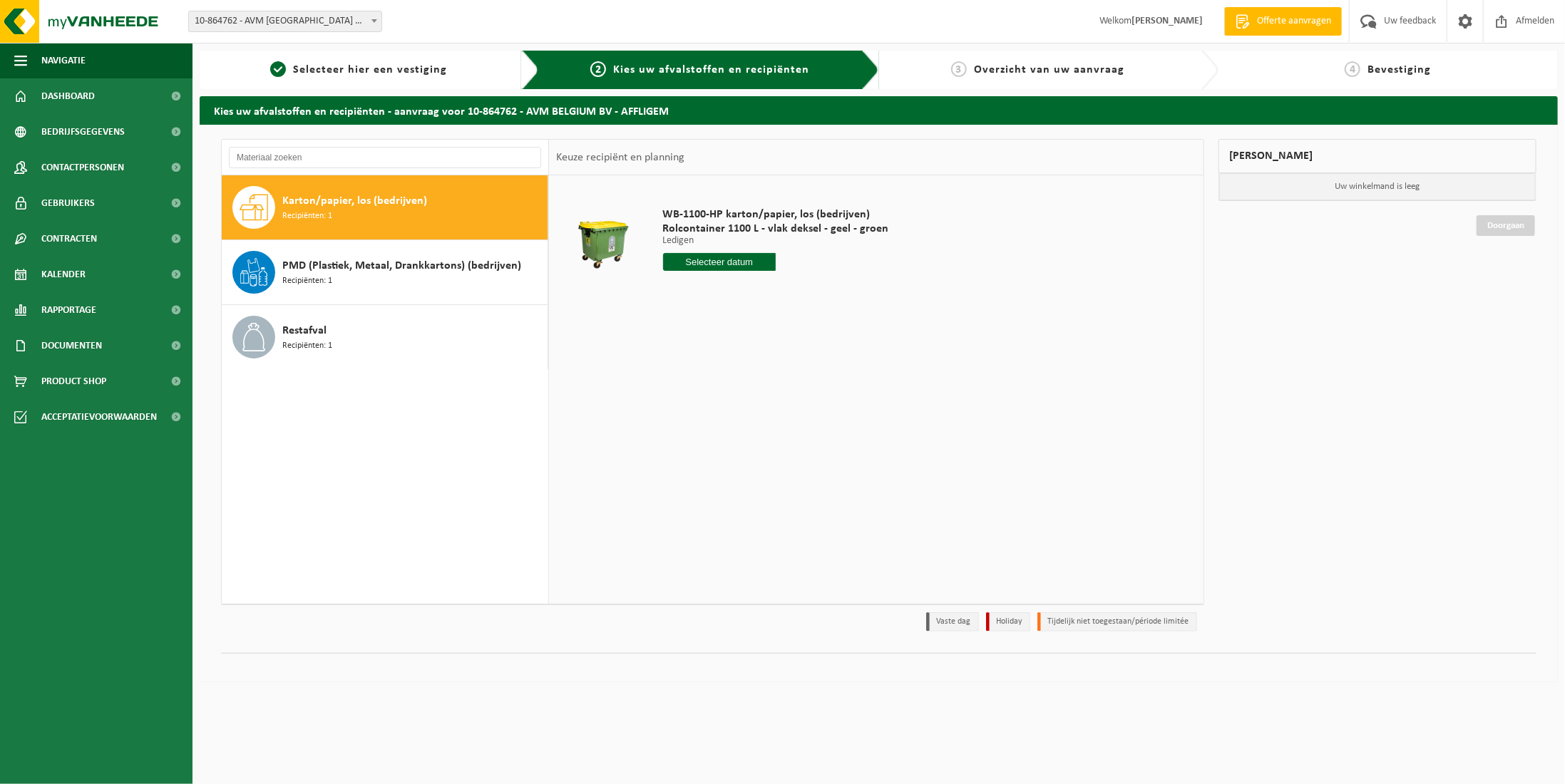
click at [697, 253] on input "text" at bounding box center [719, 262] width 113 height 18
click at [709, 407] on div "19" at bounding box center [701, 410] width 25 height 22
type input "Van 2025-08-19"
click at [719, 320] on button "In winkelmand" at bounding box center [704, 316] width 79 height 22
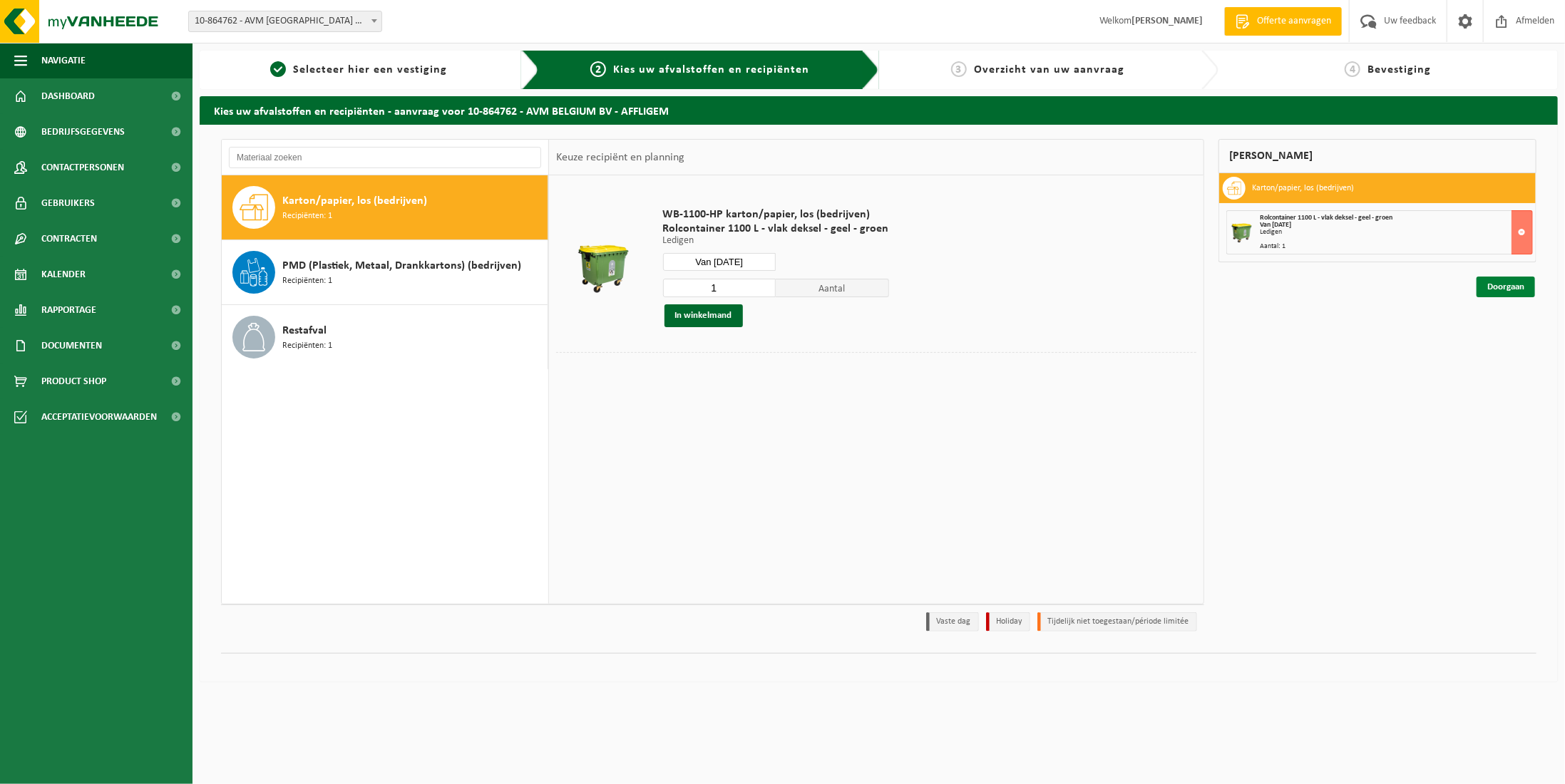
click at [1517, 287] on link "Doorgaan" at bounding box center [1506, 287] width 58 height 21
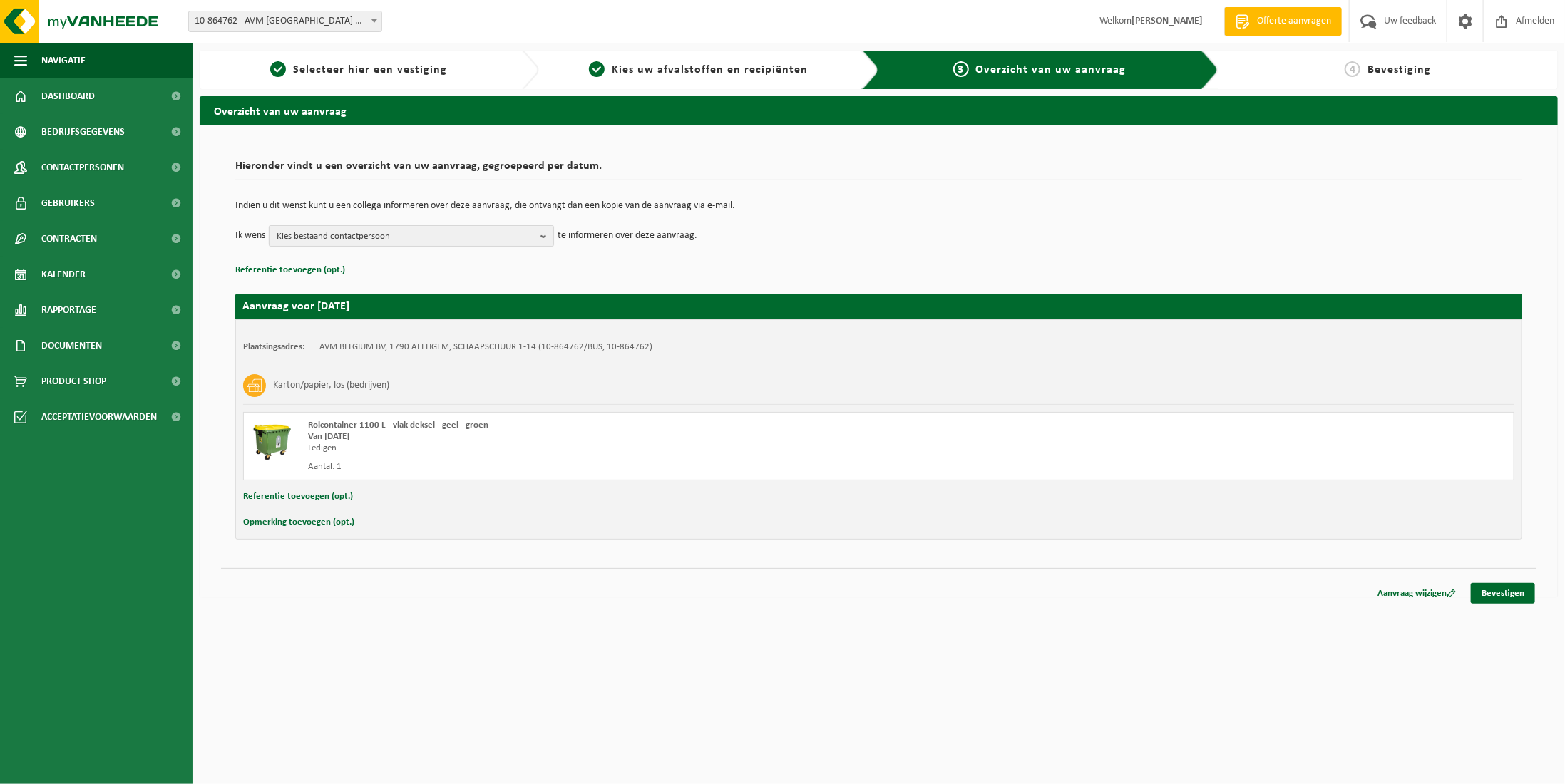
click at [424, 244] on span "Kies bestaand contactpersoon" at bounding box center [406, 236] width 258 height 22
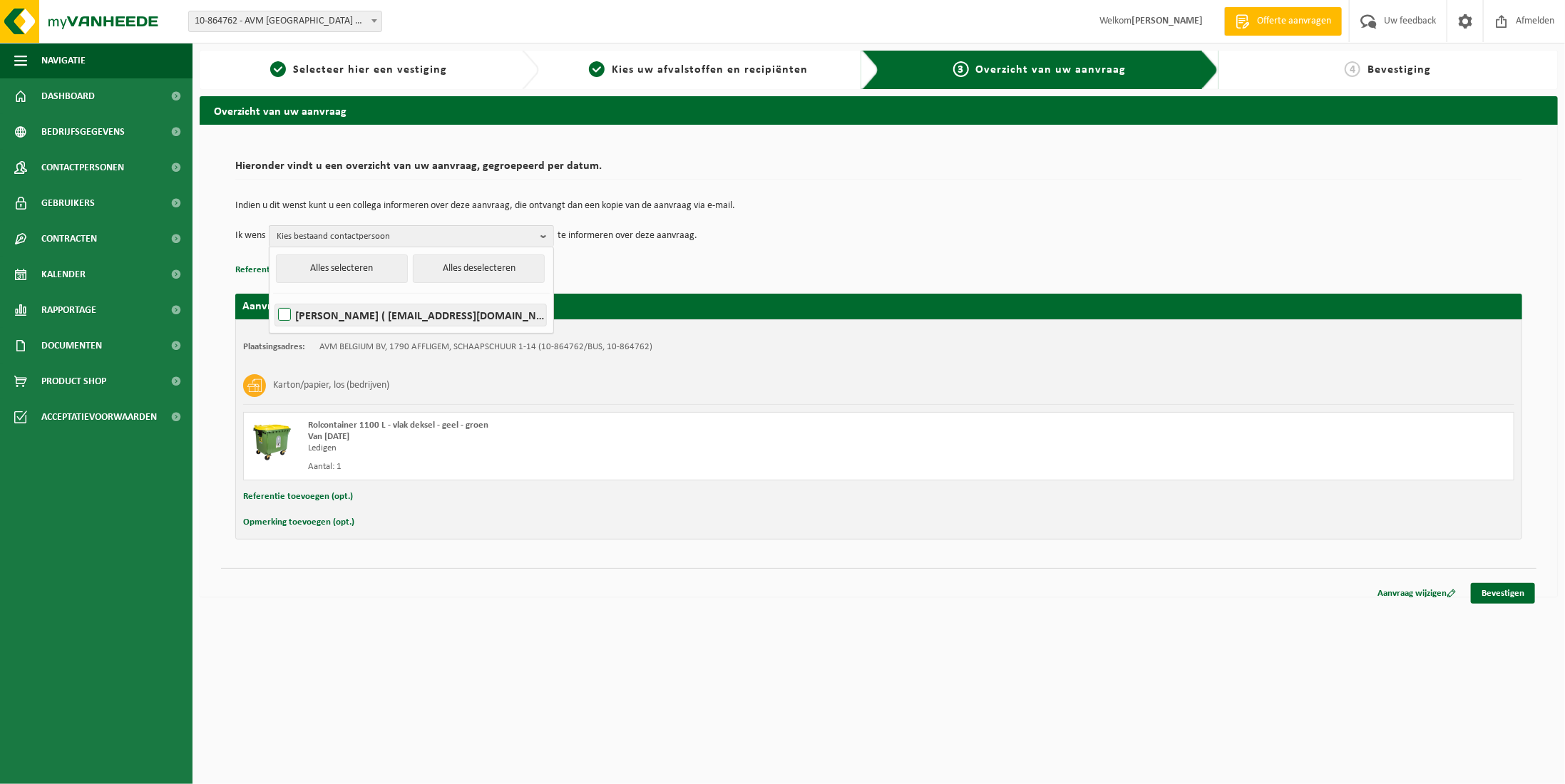
click at [442, 308] on label "Natalie De Borger ( office@avm-sfx.com )" at bounding box center [411, 315] width 271 height 22
click at [273, 297] on input "Natalie De Borger ( office@avm-sfx.com )" at bounding box center [272, 296] width 1 height 1
checkbox input "true"
click at [1512, 588] on link "Bevestigen" at bounding box center [1503, 593] width 64 height 21
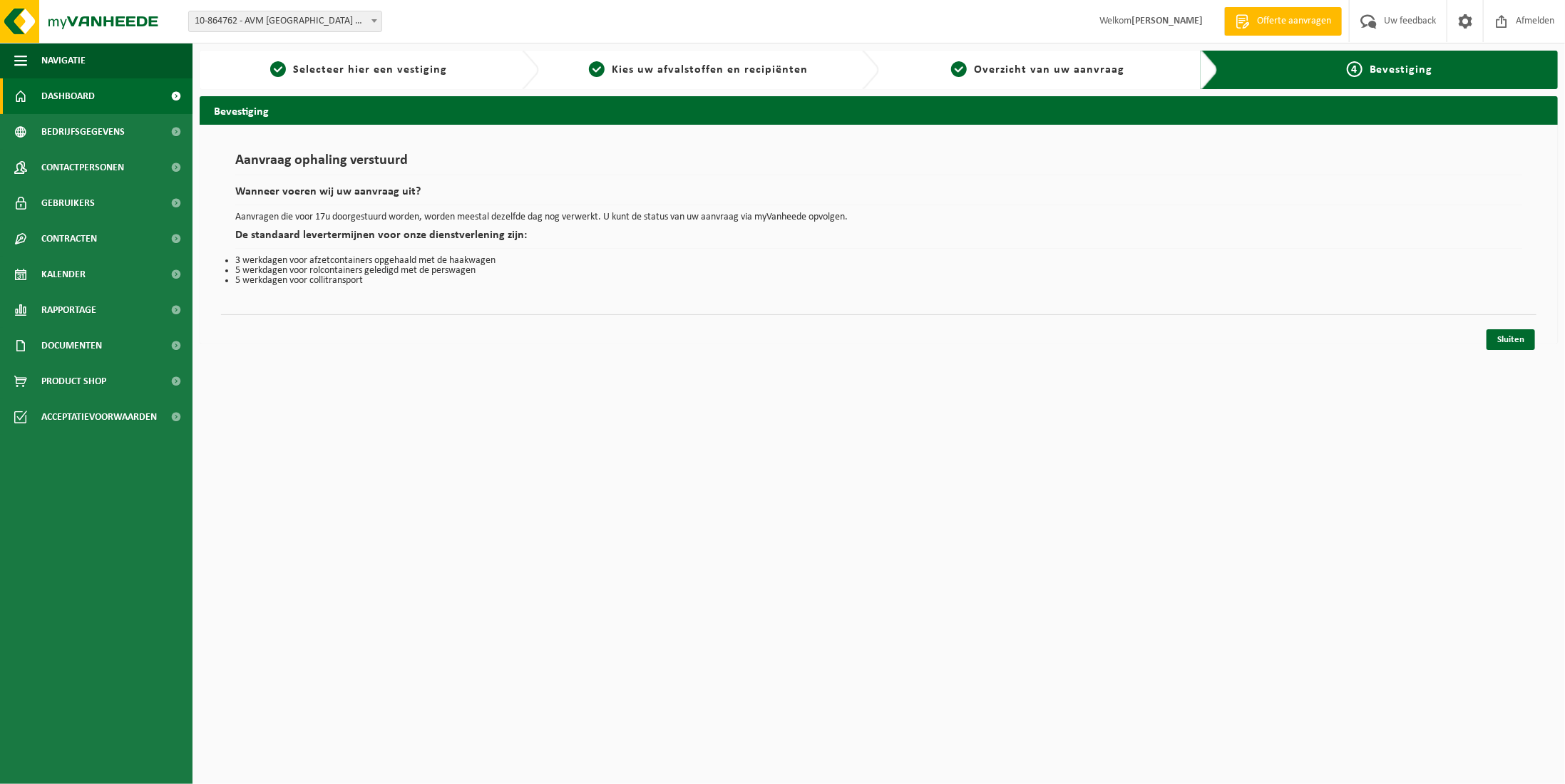
click at [107, 99] on link "Dashboard" at bounding box center [96, 97] width 192 height 36
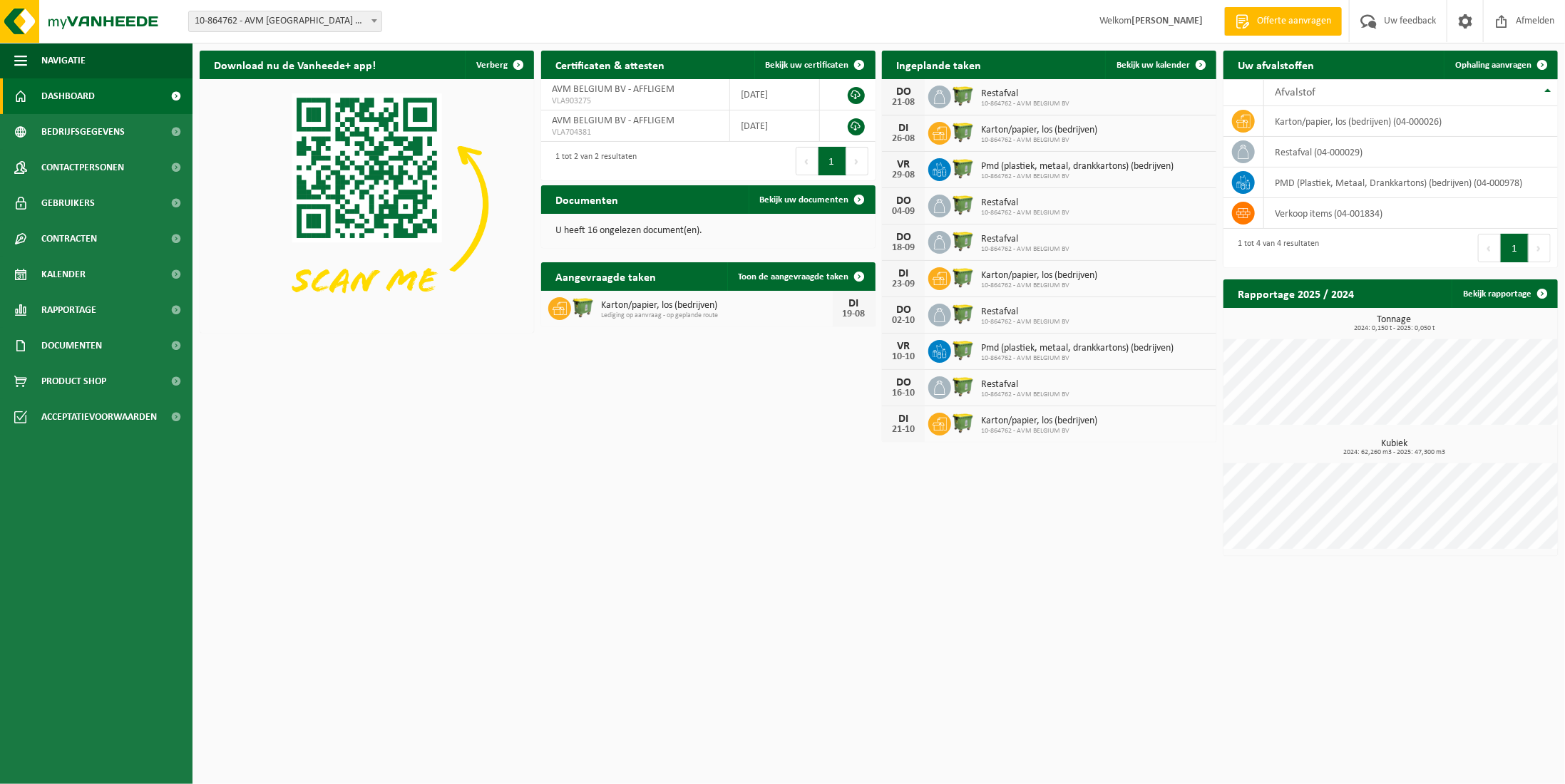
click at [1082, 101] on div "DO 21-08 Restafval 10-864762 - AVM BELGIUM BV" at bounding box center [1049, 97] width 335 height 37
click at [1087, 165] on span "Pmd (plastiek, metaal, drankkartons) (bedrijven)" at bounding box center [1077, 166] width 192 height 11
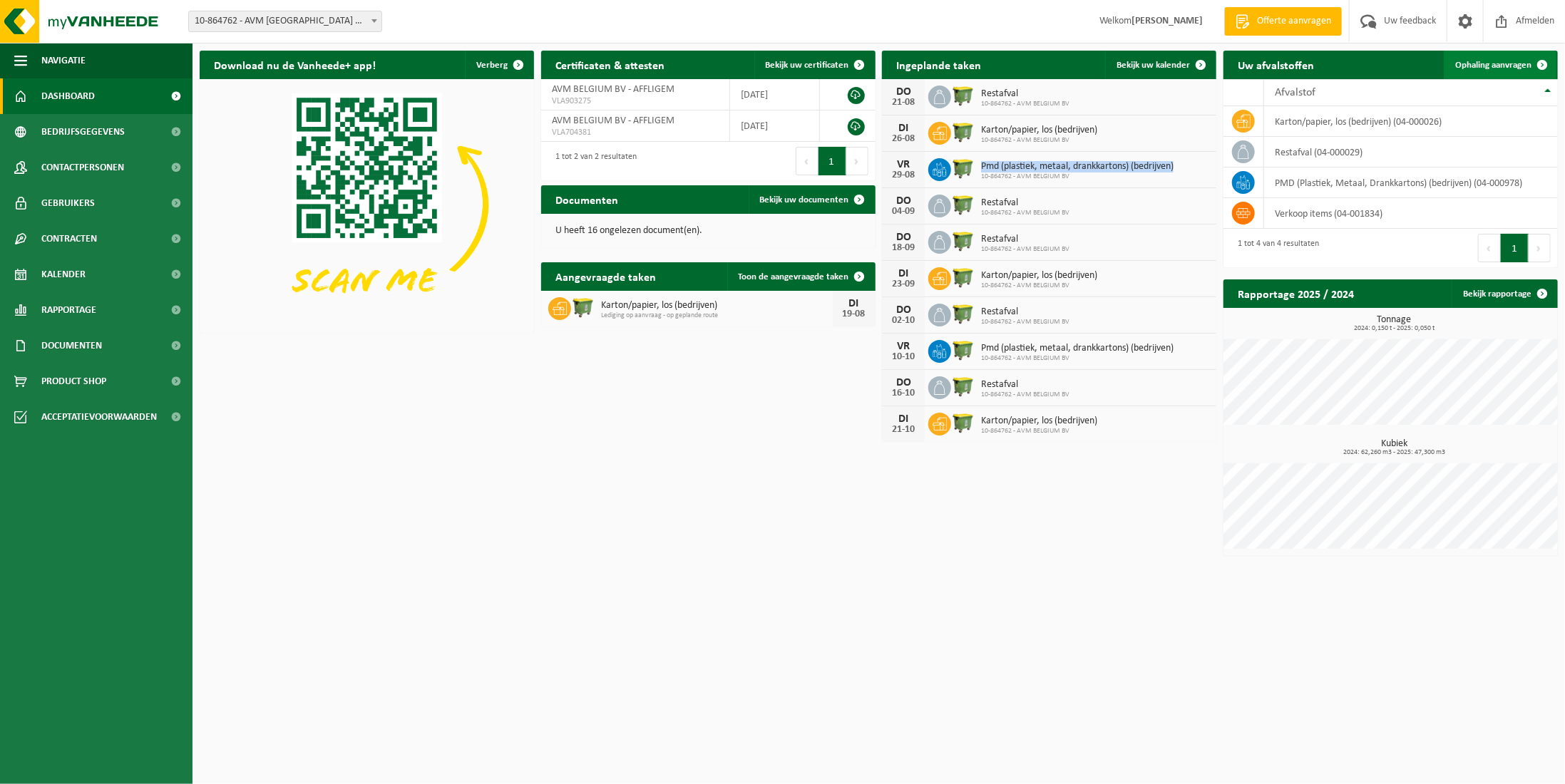
click at [1498, 67] on span "Ophaling aanvragen" at bounding box center [1493, 65] width 76 height 9
click at [983, 633] on html "Vestiging: 10-864762 - AVM BELGIUM BV - AFFLIGEM 10-864762 - AVM BELGIUM BV - A…" at bounding box center [782, 392] width 1565 height 784
click at [1061, 617] on html "Vestiging: 10-864762 - AVM BELGIUM BV - AFFLIGEM 10-864762 - AVM BELGIUM BV - A…" at bounding box center [782, 392] width 1565 height 784
click at [1452, 22] on link at bounding box center [1465, 21] width 37 height 42
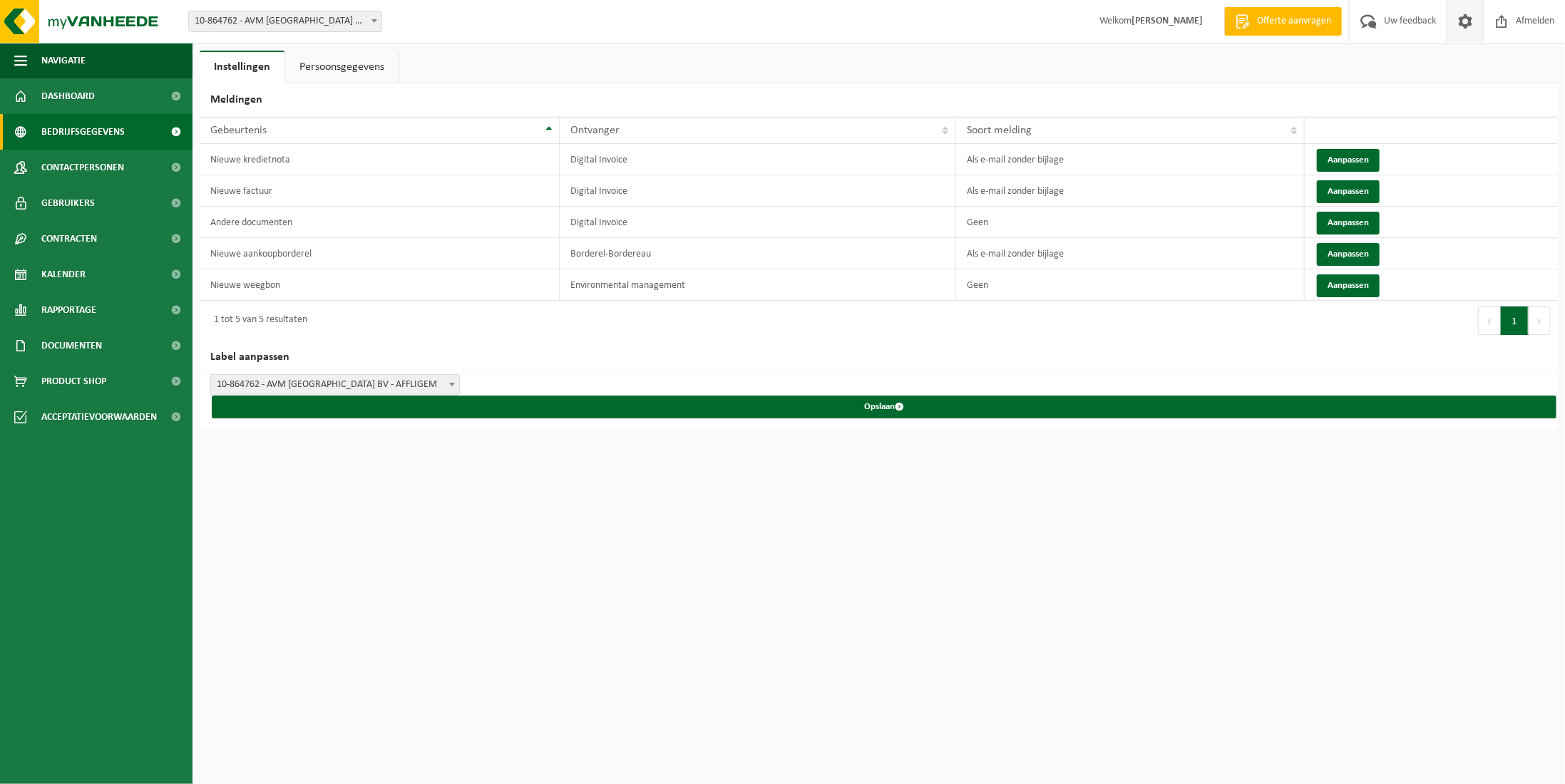
click at [91, 135] on span "Bedrijfsgegevens" at bounding box center [82, 132] width 83 height 36
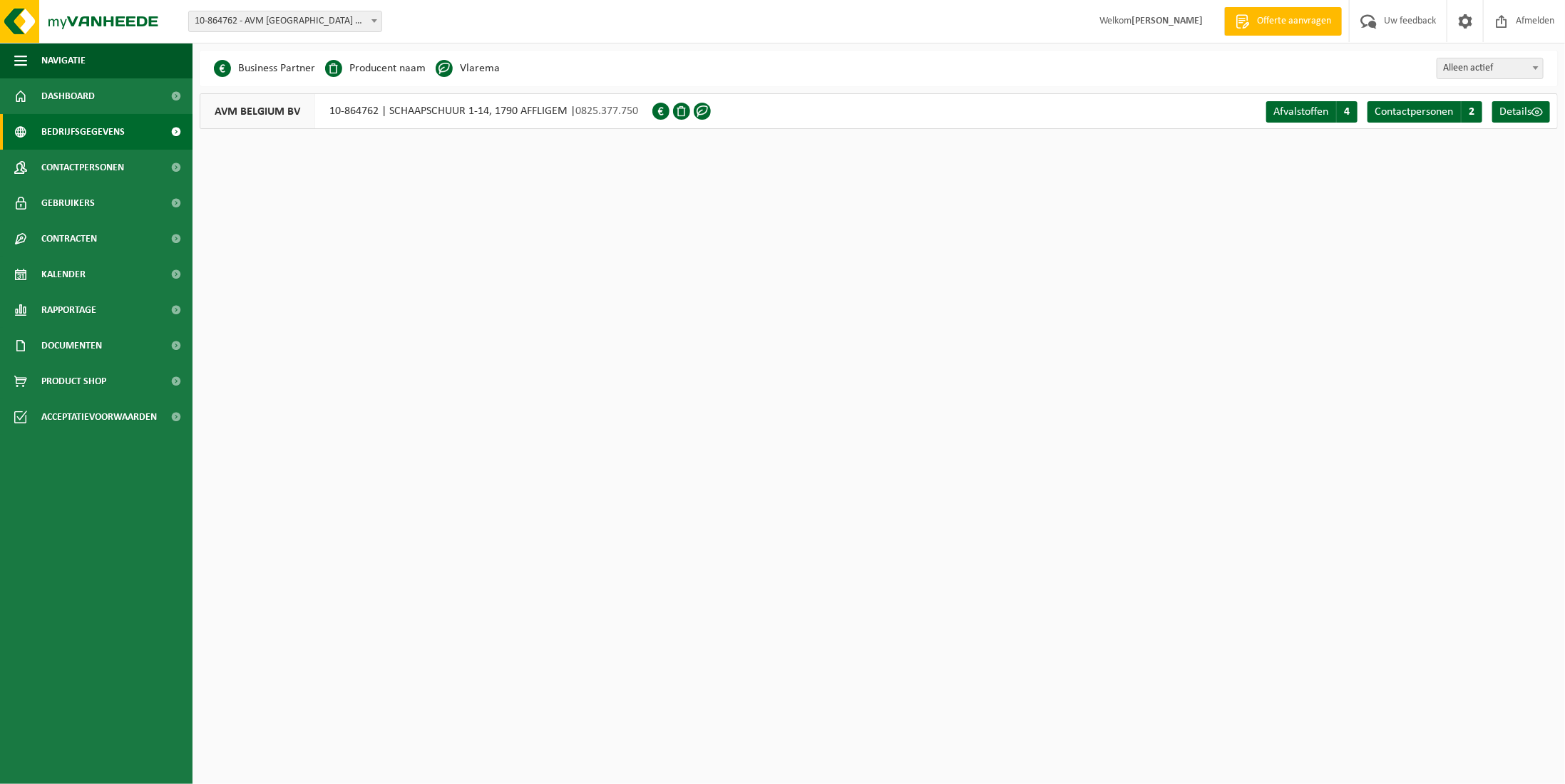
click at [511, 107] on div "AVM BELGIUM BV 10-864762 | SCHAAPSCHUUR 1-14, 1790 AFFLIGEM | 0825.377.750" at bounding box center [426, 111] width 453 height 36
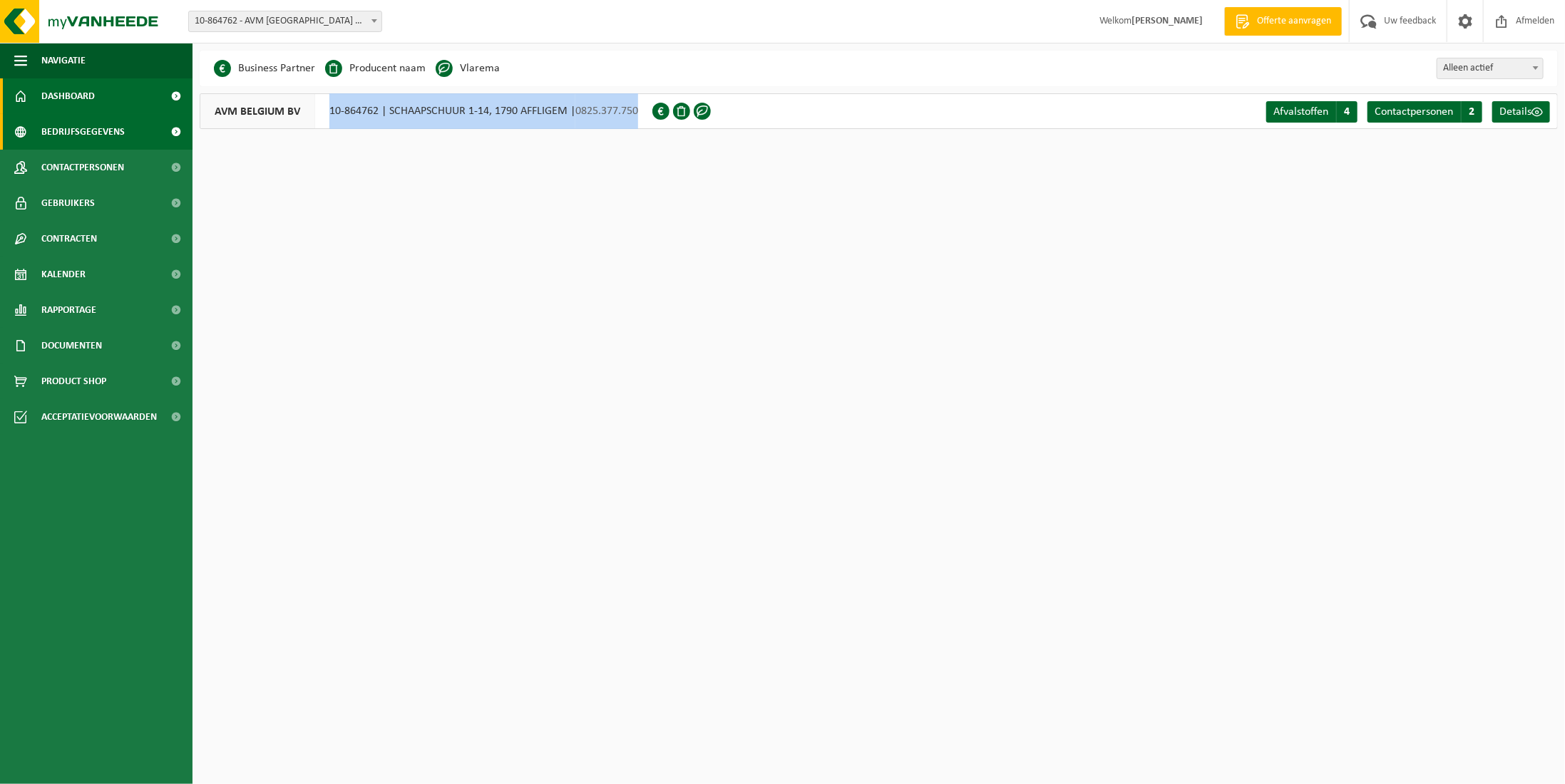
click at [56, 88] on span "Dashboard" at bounding box center [67, 97] width 53 height 36
